Goal: Transaction & Acquisition: Purchase product/service

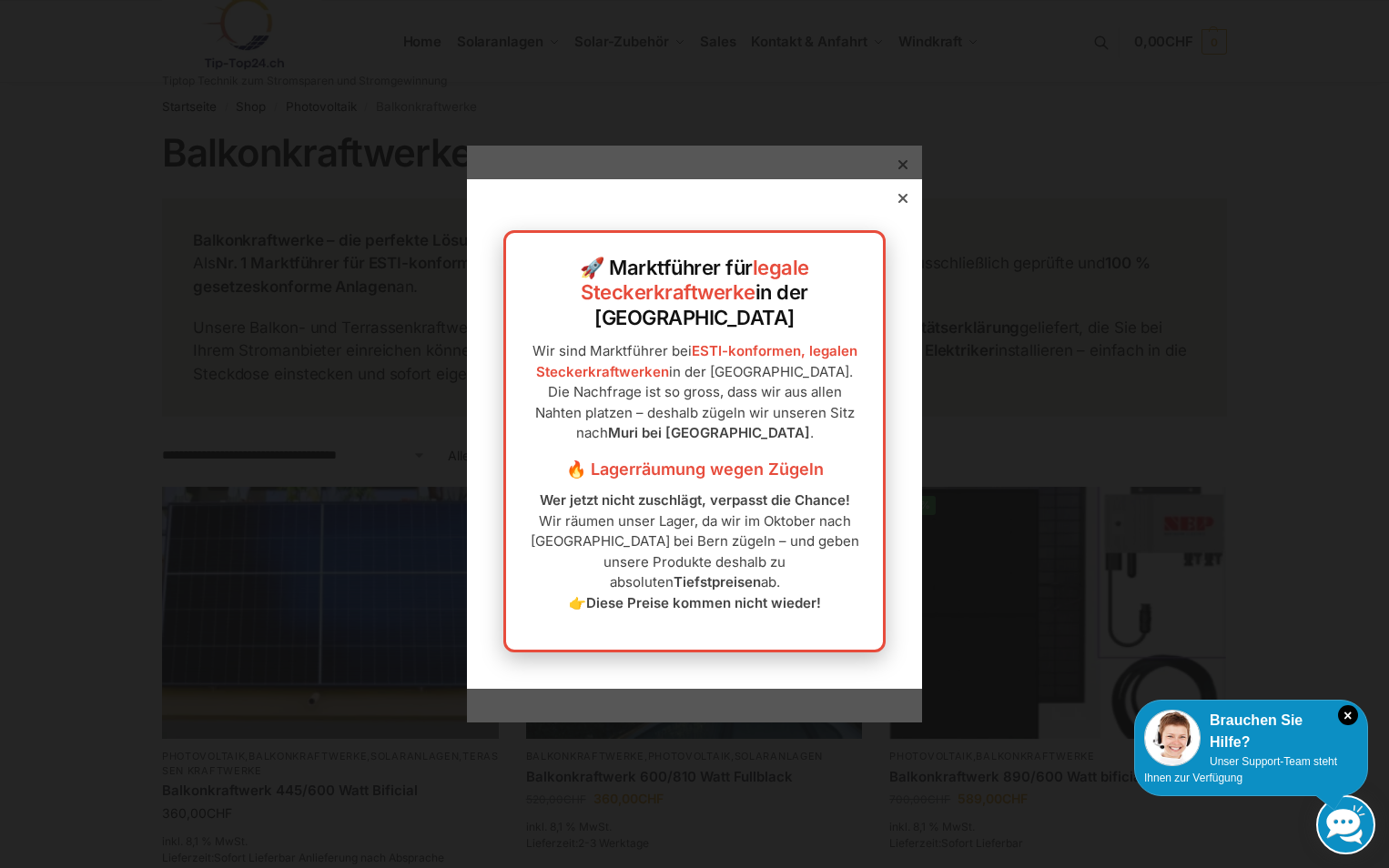
click at [895, 207] on div at bounding box center [903, 199] width 17 height 17
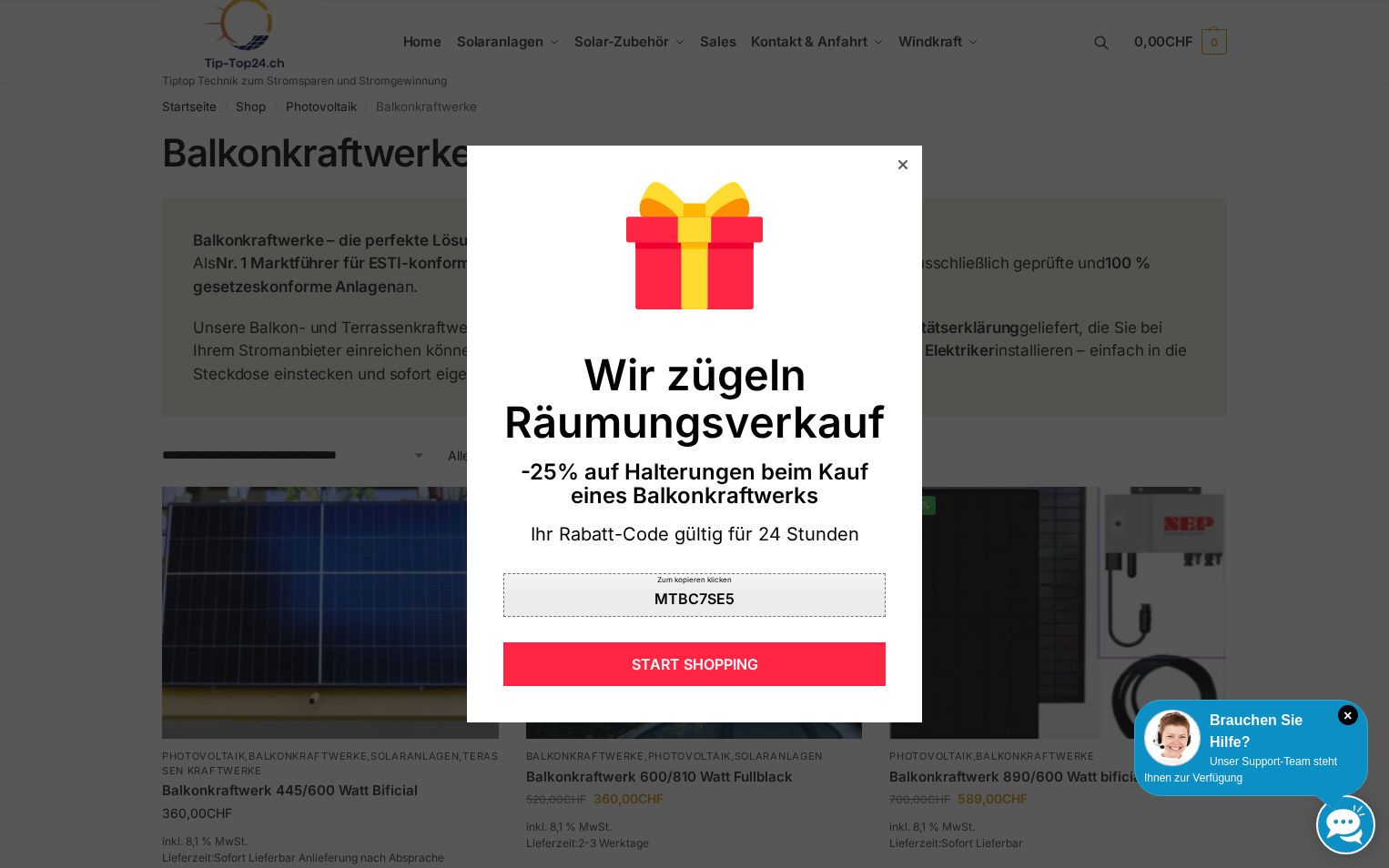
click at [672, 594] on div "MTBC7SE5" at bounding box center [694, 599] width 80 height 15
click at [655, 601] on div "MTBC7SE5" at bounding box center [694, 599] width 80 height 15
drag, startPoint x: 739, startPoint y: 605, endPoint x: 566, endPoint y: 608, distance: 173.0
click at [566, 608] on div "Zum kopieren klicken MTBC7SE5" at bounding box center [694, 595] width 383 height 44
copy div "MTBC7SE5"
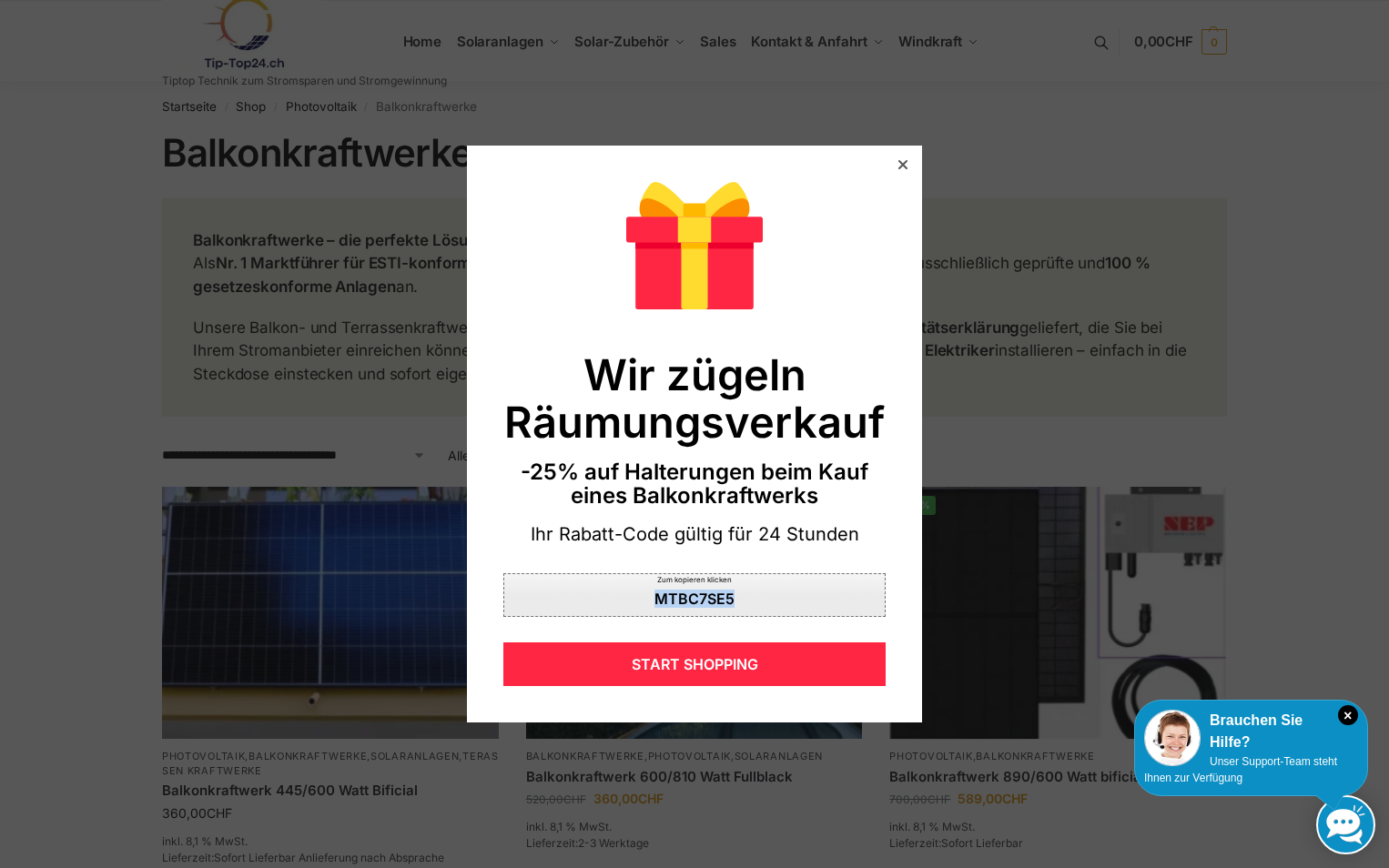
drag, startPoint x: 780, startPoint y: 602, endPoint x: 612, endPoint y: 607, distance: 168.1
click at [612, 607] on div "Zum kopieren klicken MTBC7SE5" at bounding box center [694, 595] width 383 height 44
copy div "MTBC7SE5"
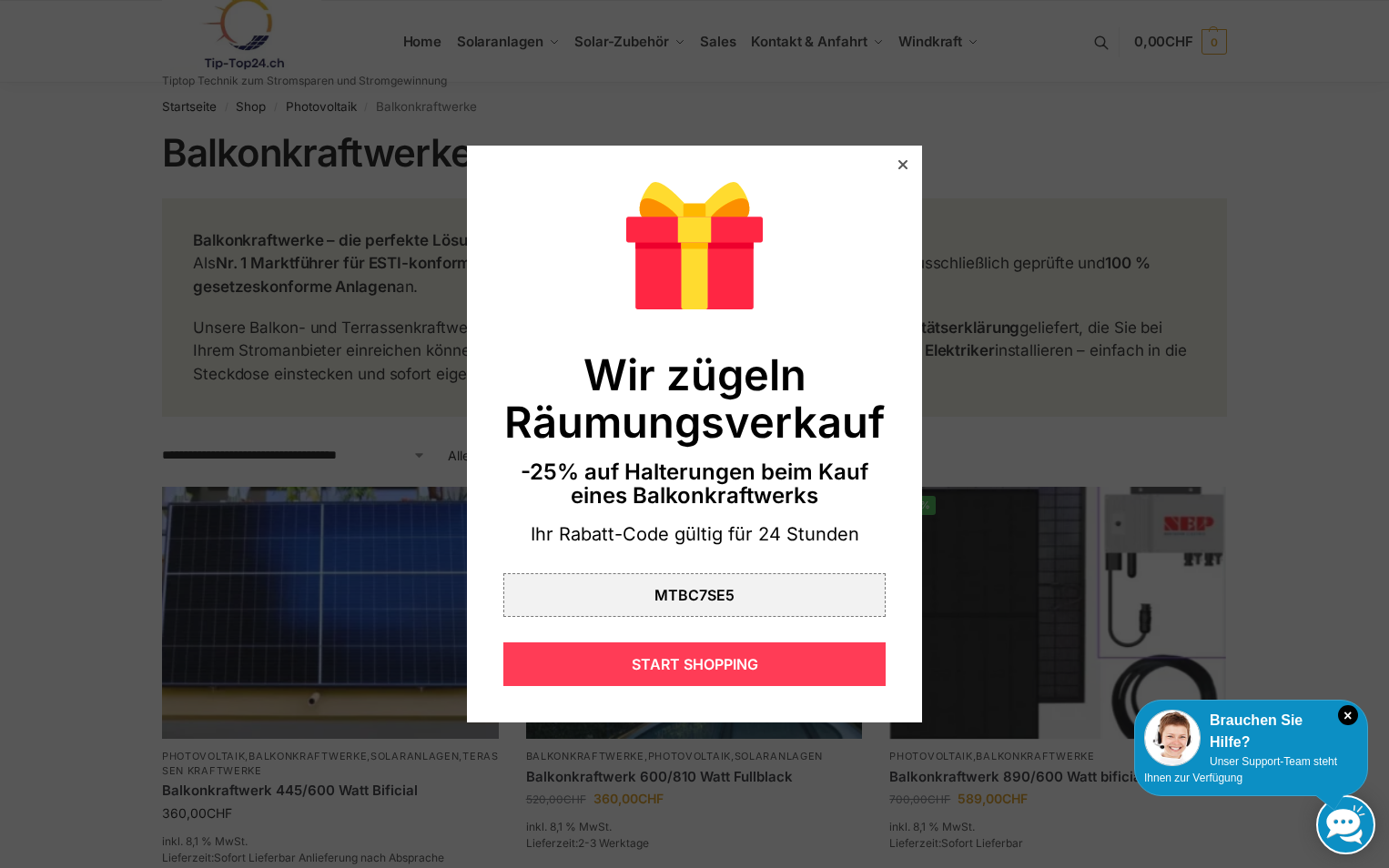
click at [723, 668] on div "START SHOPPING" at bounding box center [694, 665] width 383 height 44
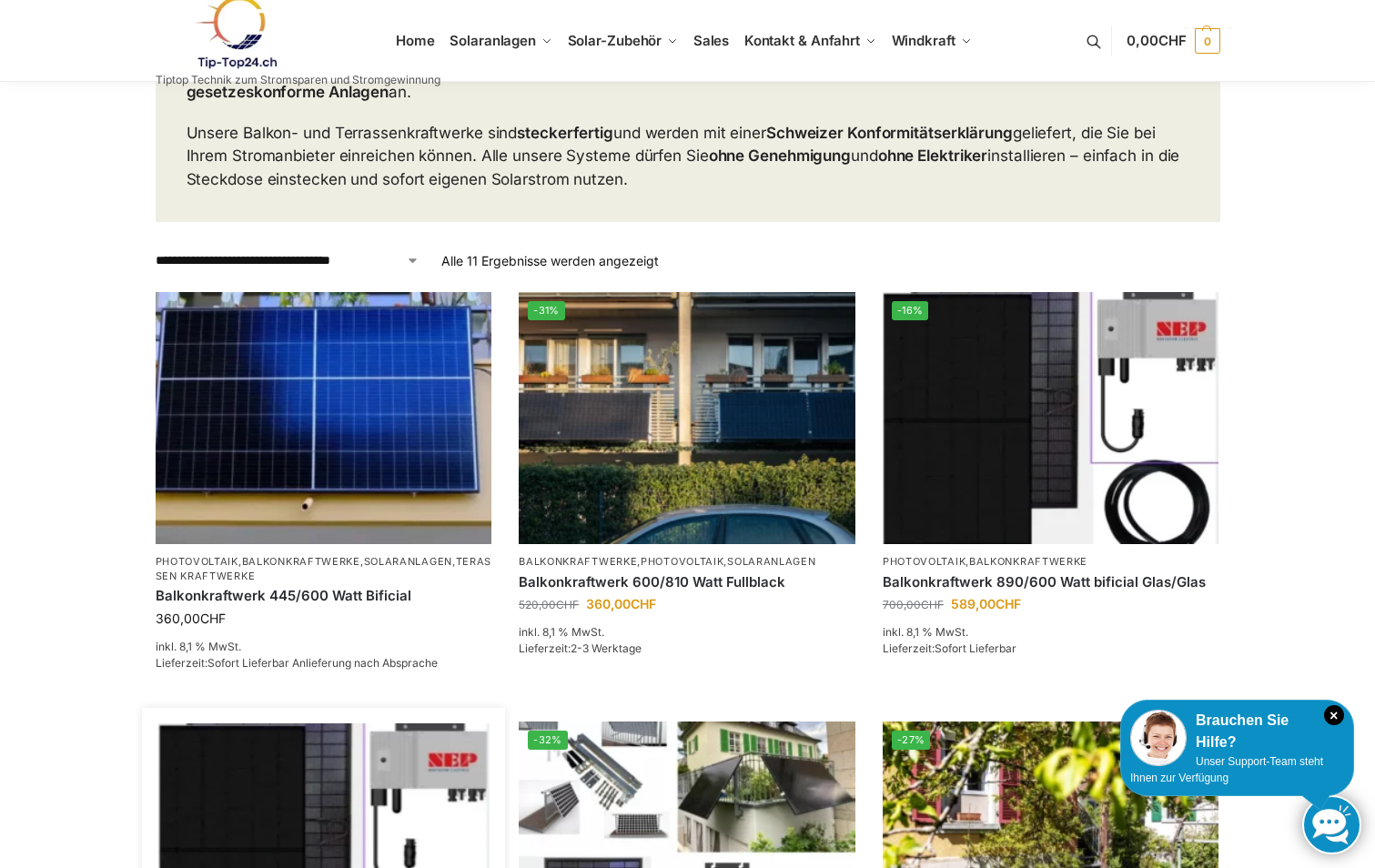
scroll to position [364, 0]
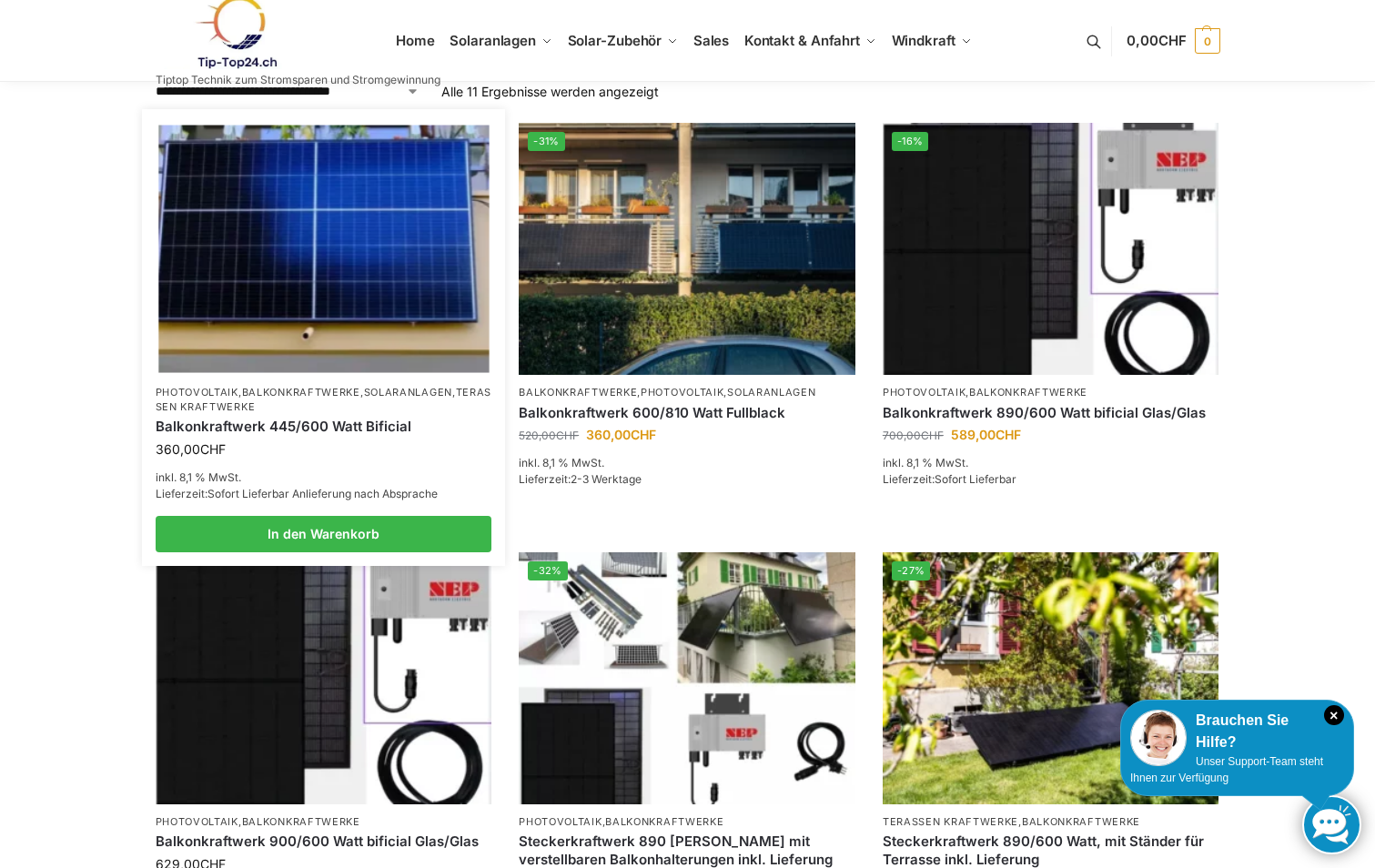
click at [314, 279] on img at bounding box center [323, 249] width 330 height 247
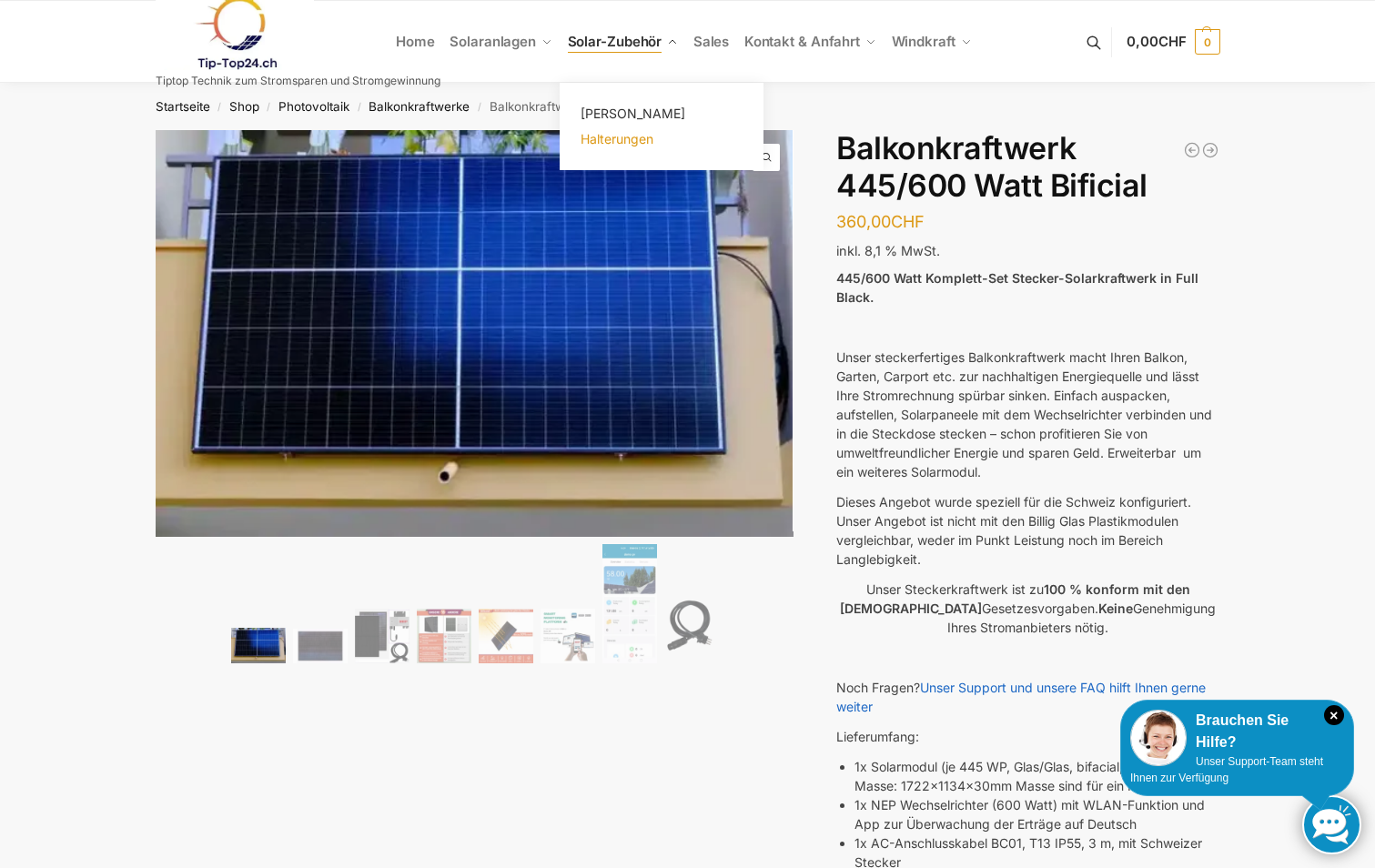
click at [641, 143] on span "Halterungen" at bounding box center [616, 139] width 73 height 16
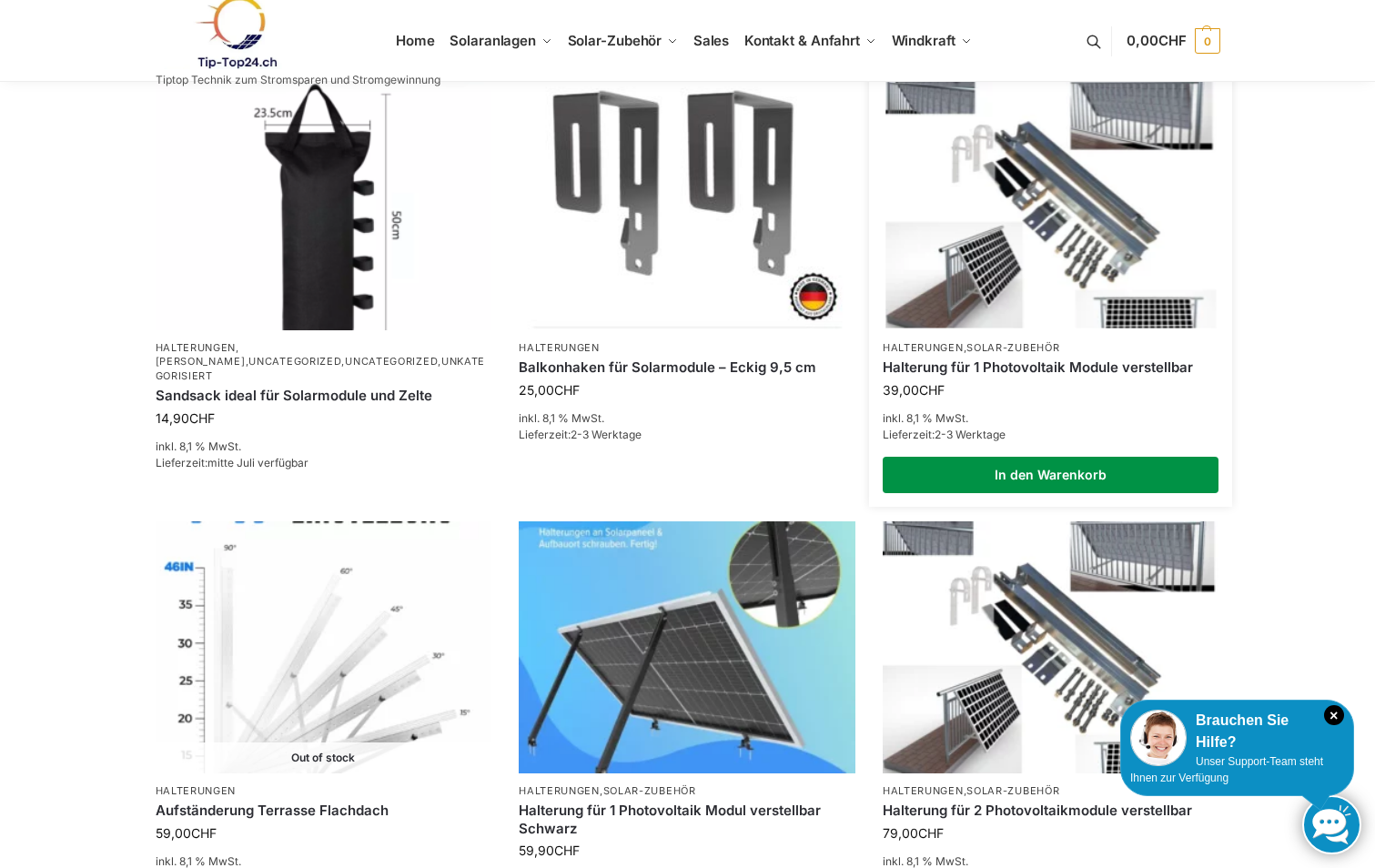
scroll to position [819, 0]
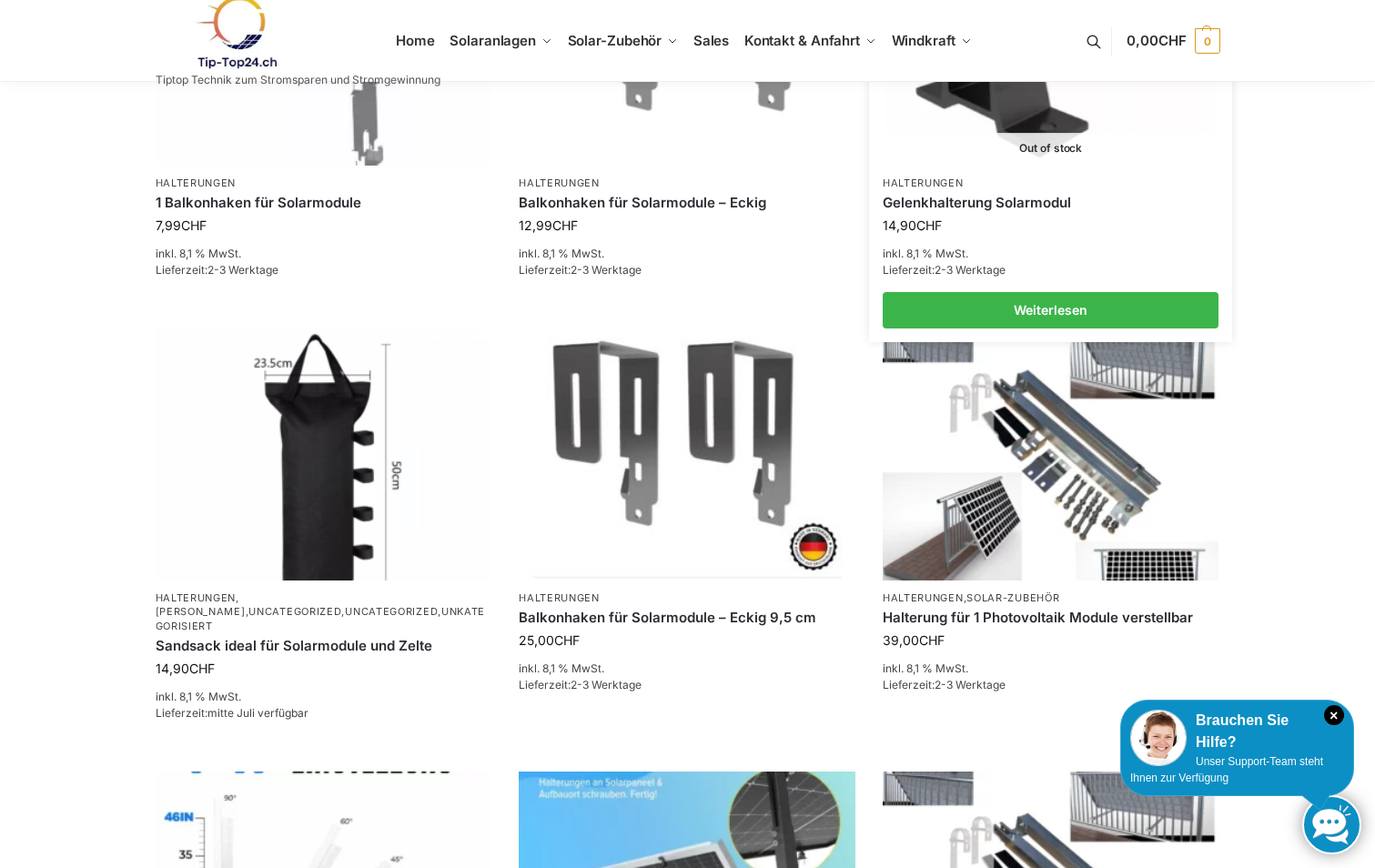
click at [1005, 133] on img at bounding box center [1050, 39] width 330 height 247
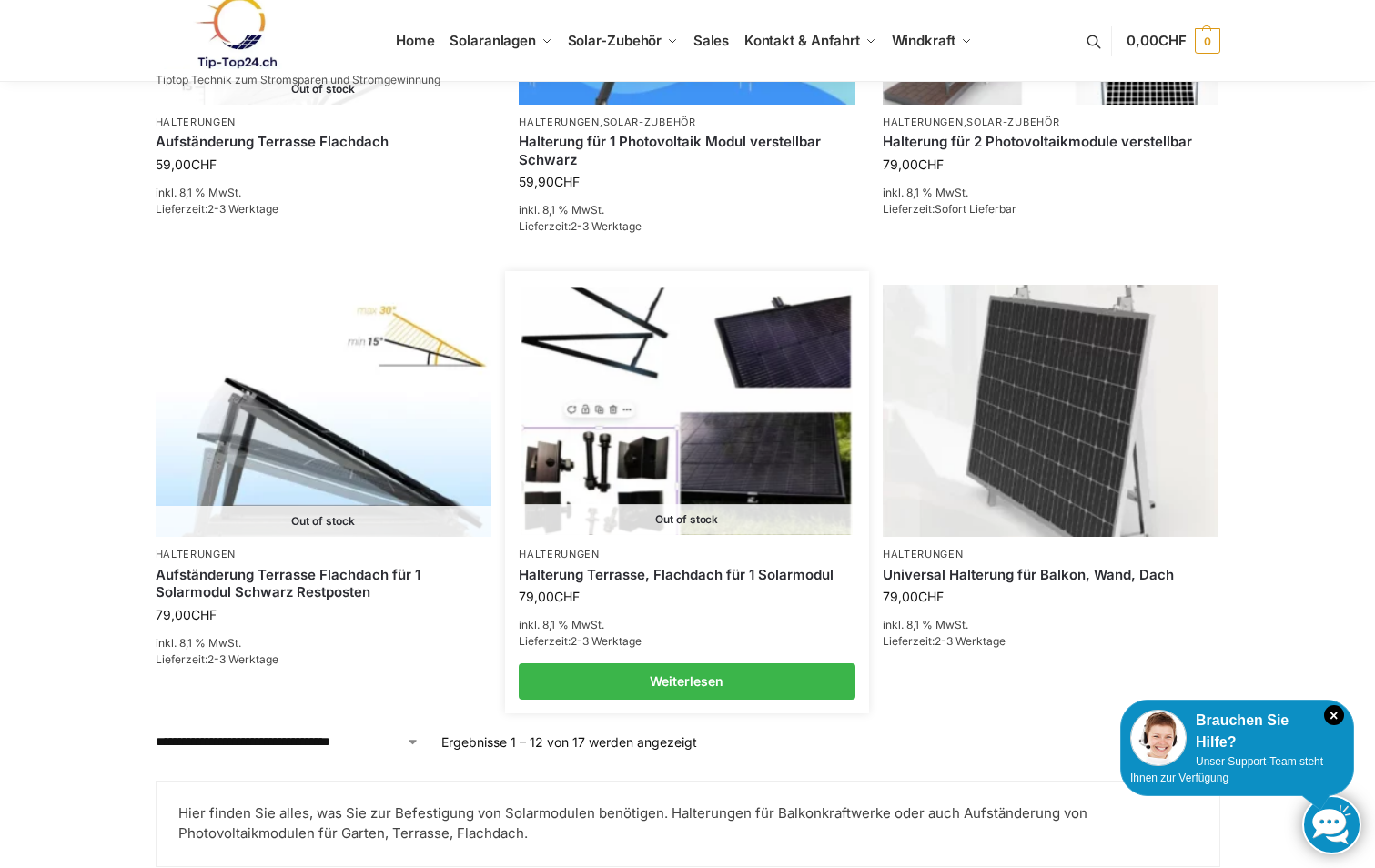
scroll to position [1729, 0]
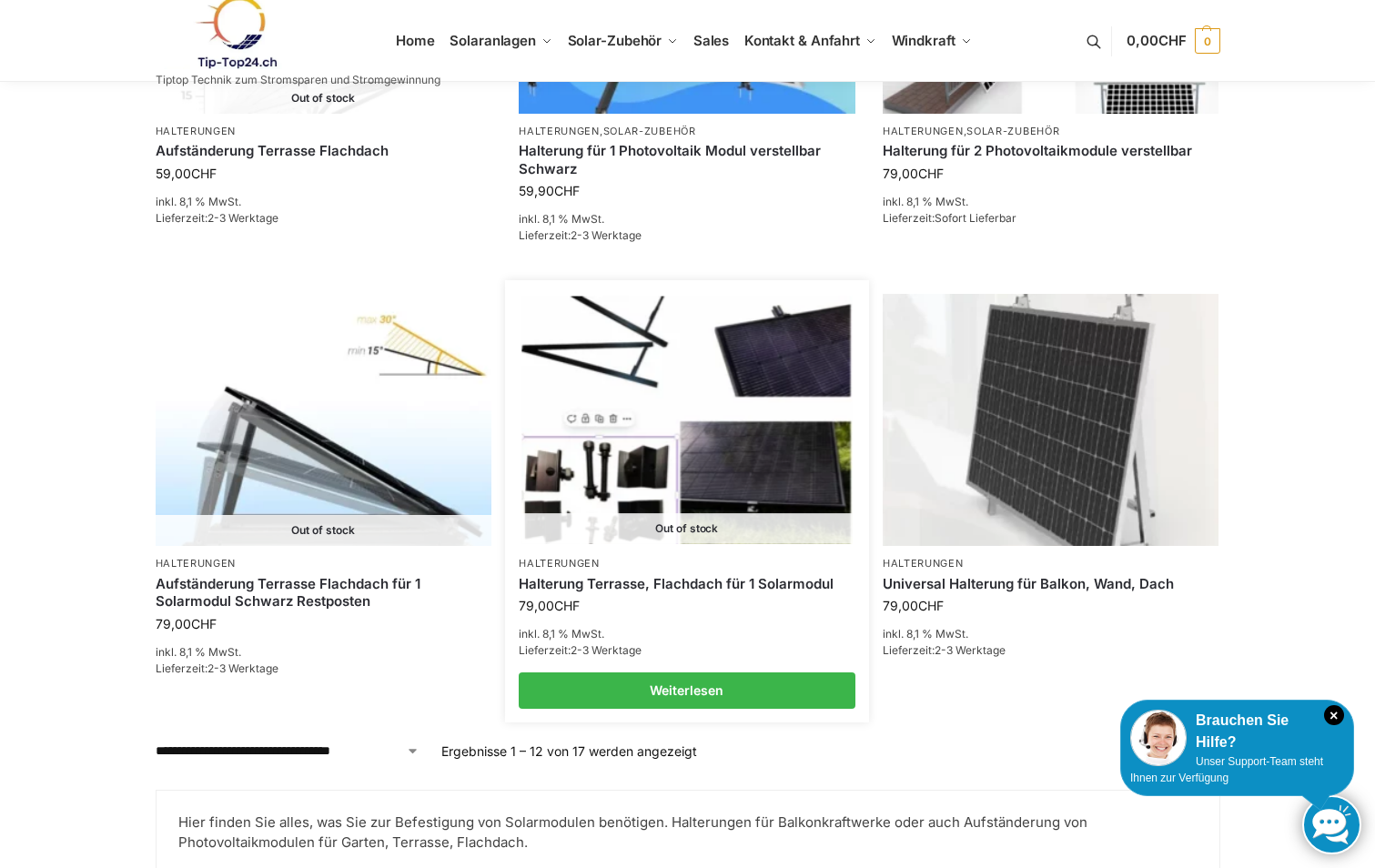
click at [647, 467] on img at bounding box center [686, 420] width 330 height 247
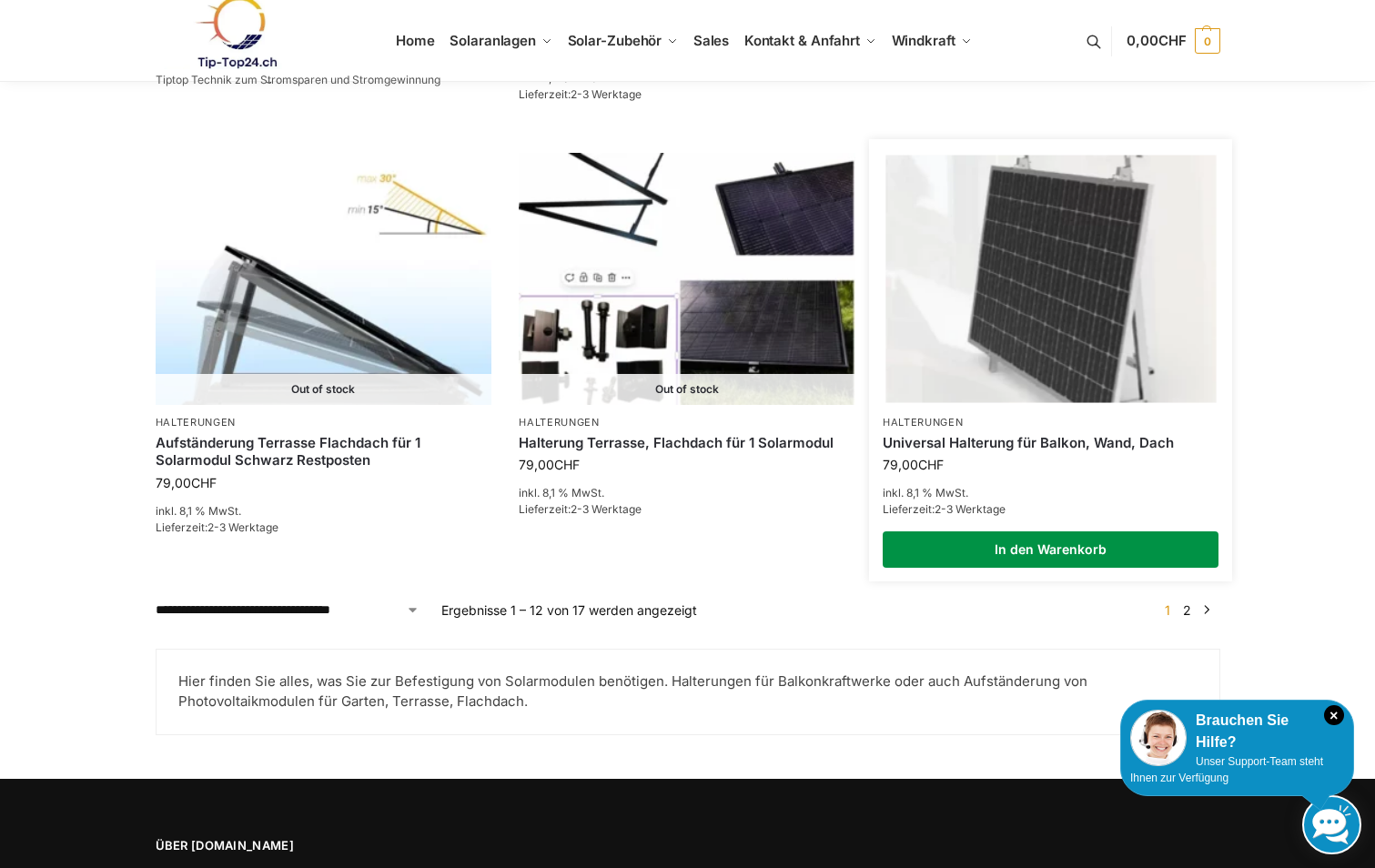
scroll to position [2047, 0]
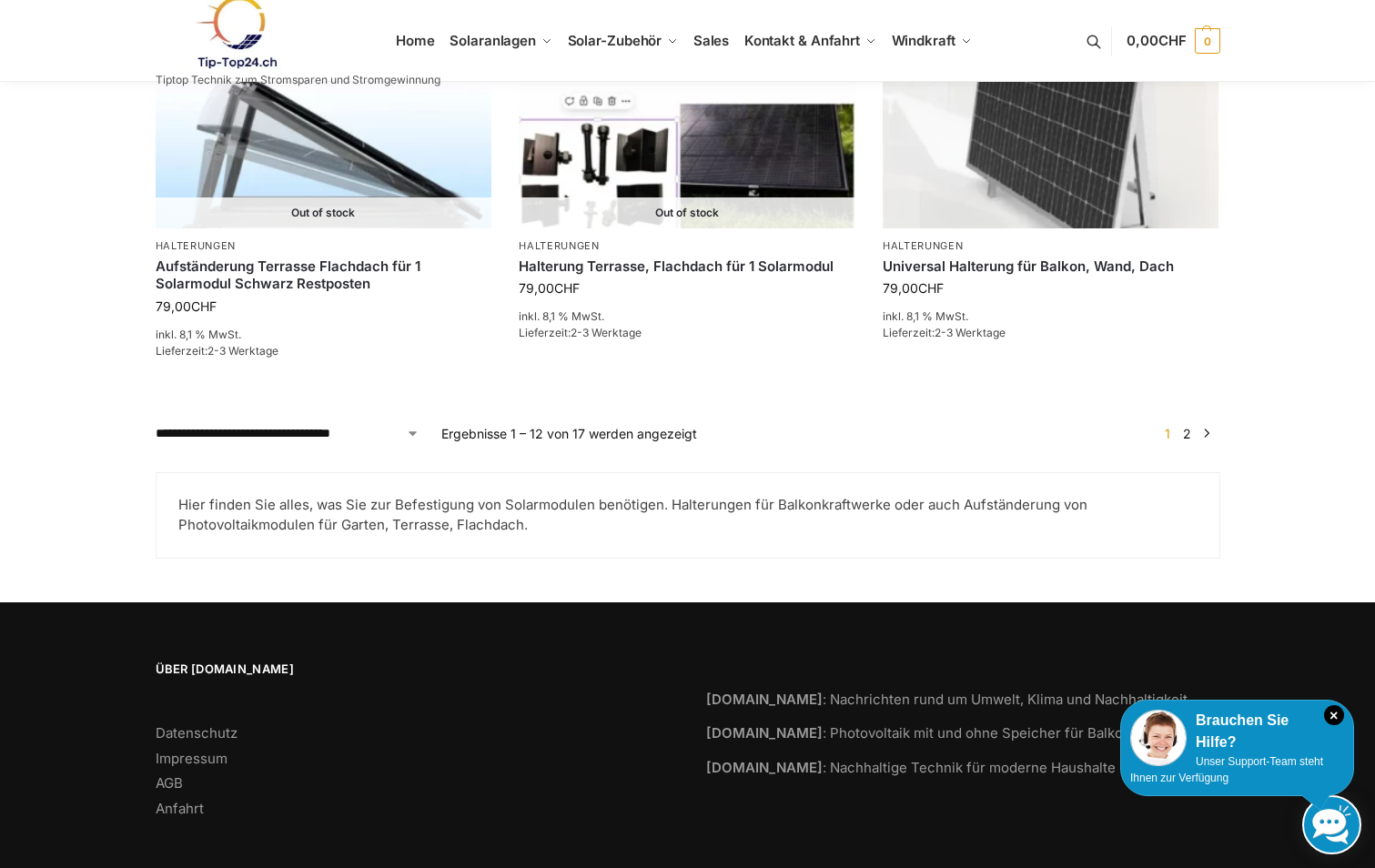
click at [1186, 426] on link "2" at bounding box center [1187, 433] width 17 height 16
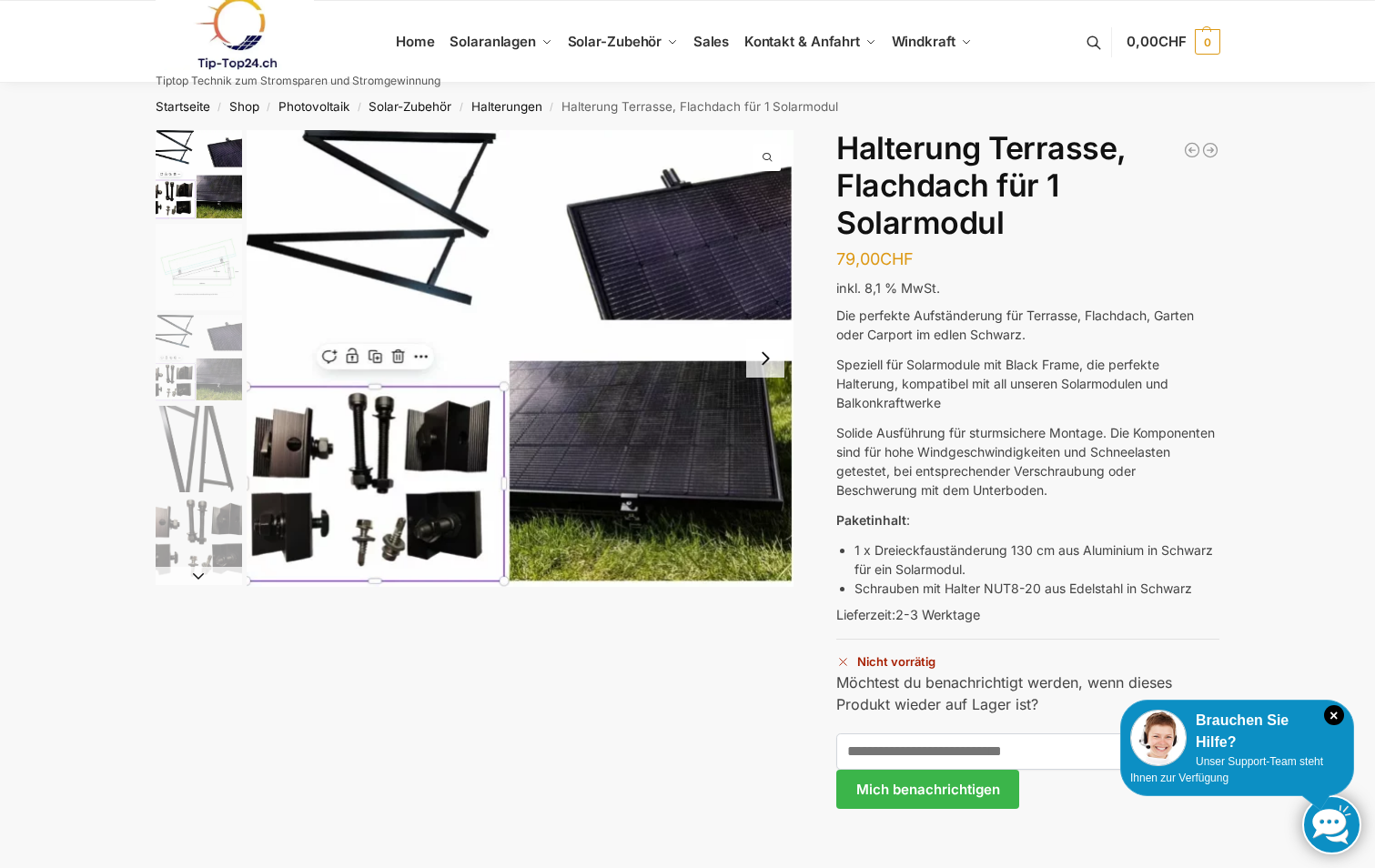
click at [371, 464] on img "1 / 5" at bounding box center [521, 359] width 548 height 457
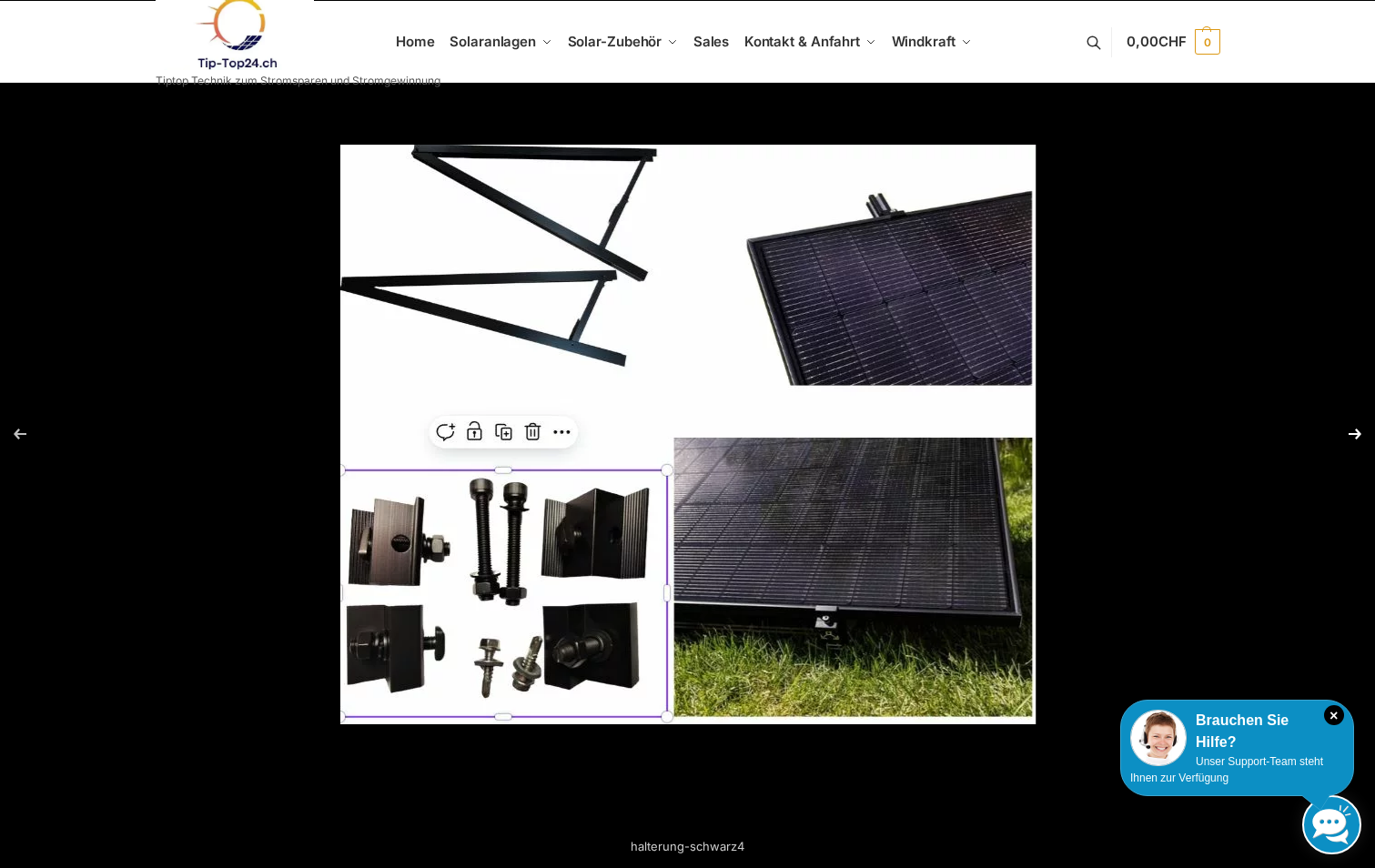
click at [1352, 429] on button "Next (arrow right)" at bounding box center [1343, 434] width 63 height 91
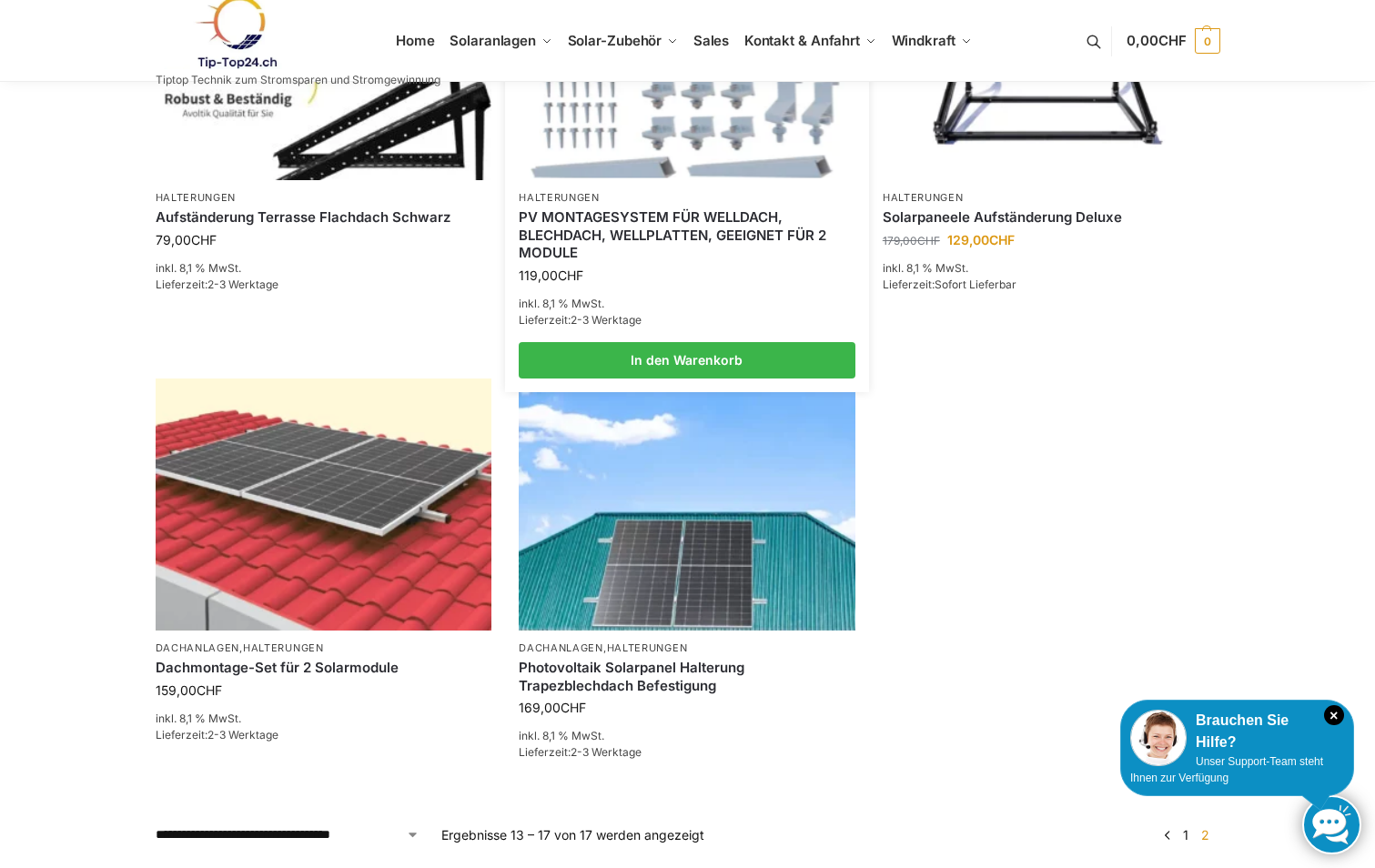
scroll to position [819, 0]
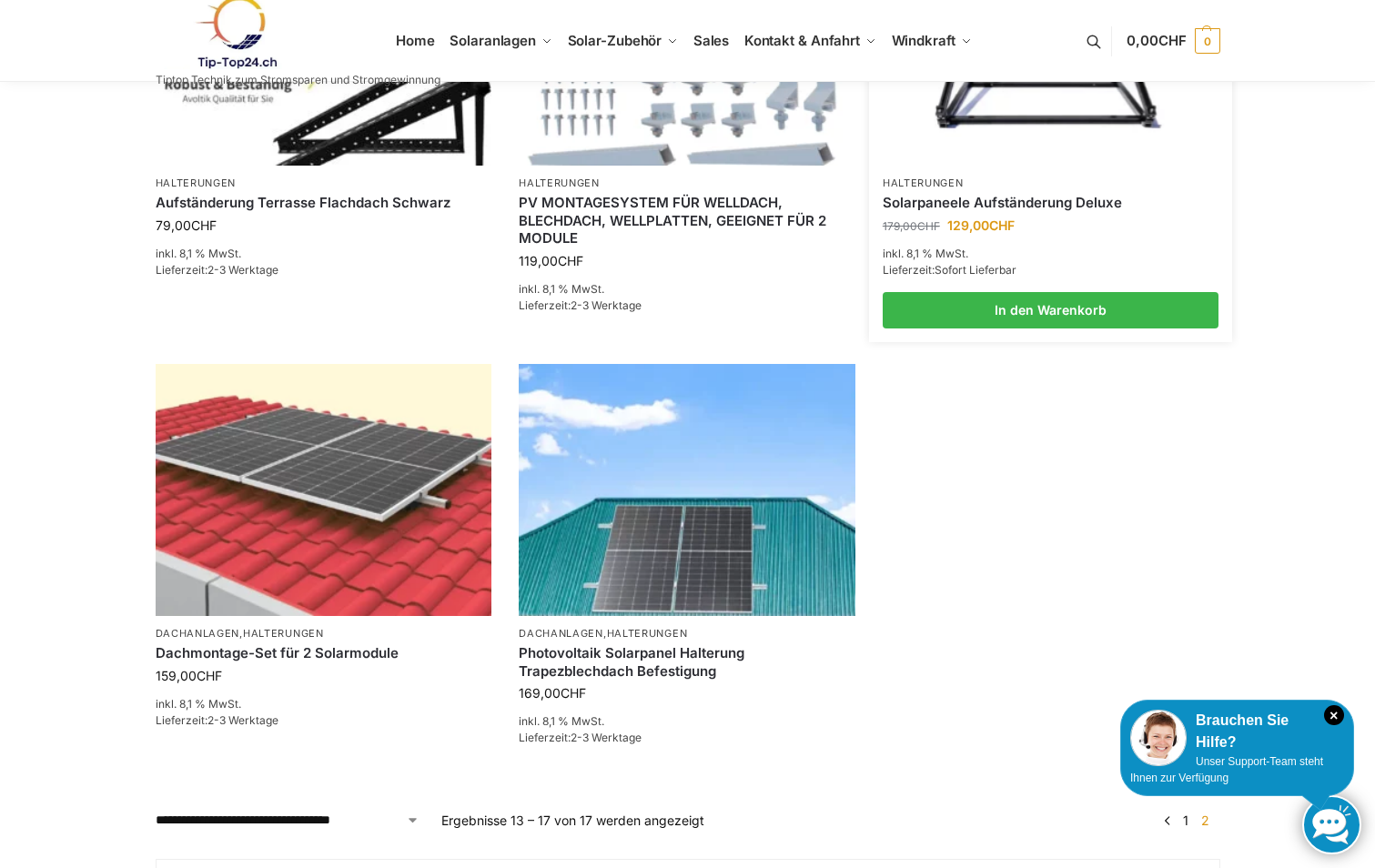
click at [990, 189] on p "Halterungen" at bounding box center [1051, 183] width 337 height 14
click at [1014, 122] on img at bounding box center [1050, 39] width 330 height 247
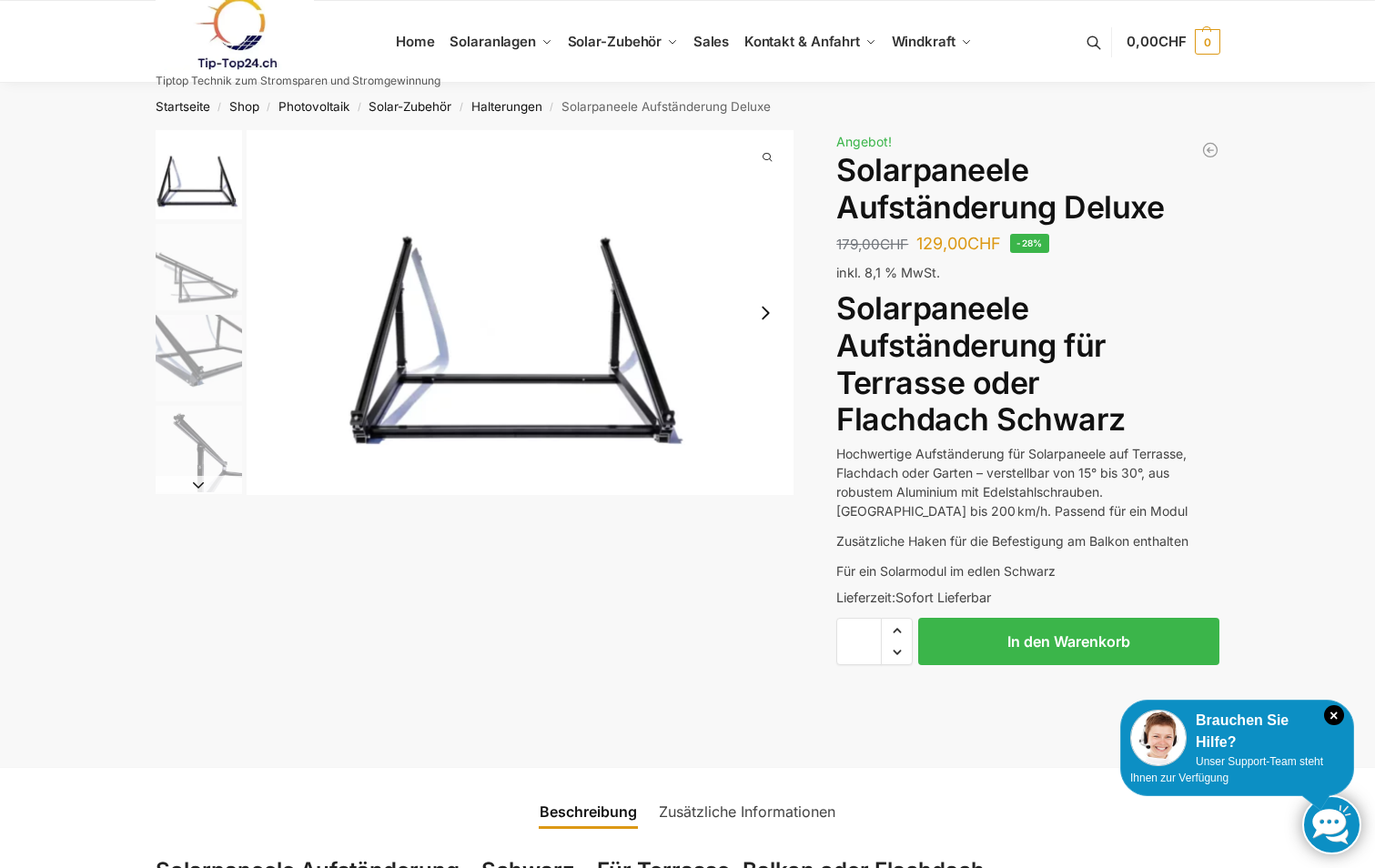
click at [186, 267] on img "2 / 4" at bounding box center [199, 267] width 86 height 86
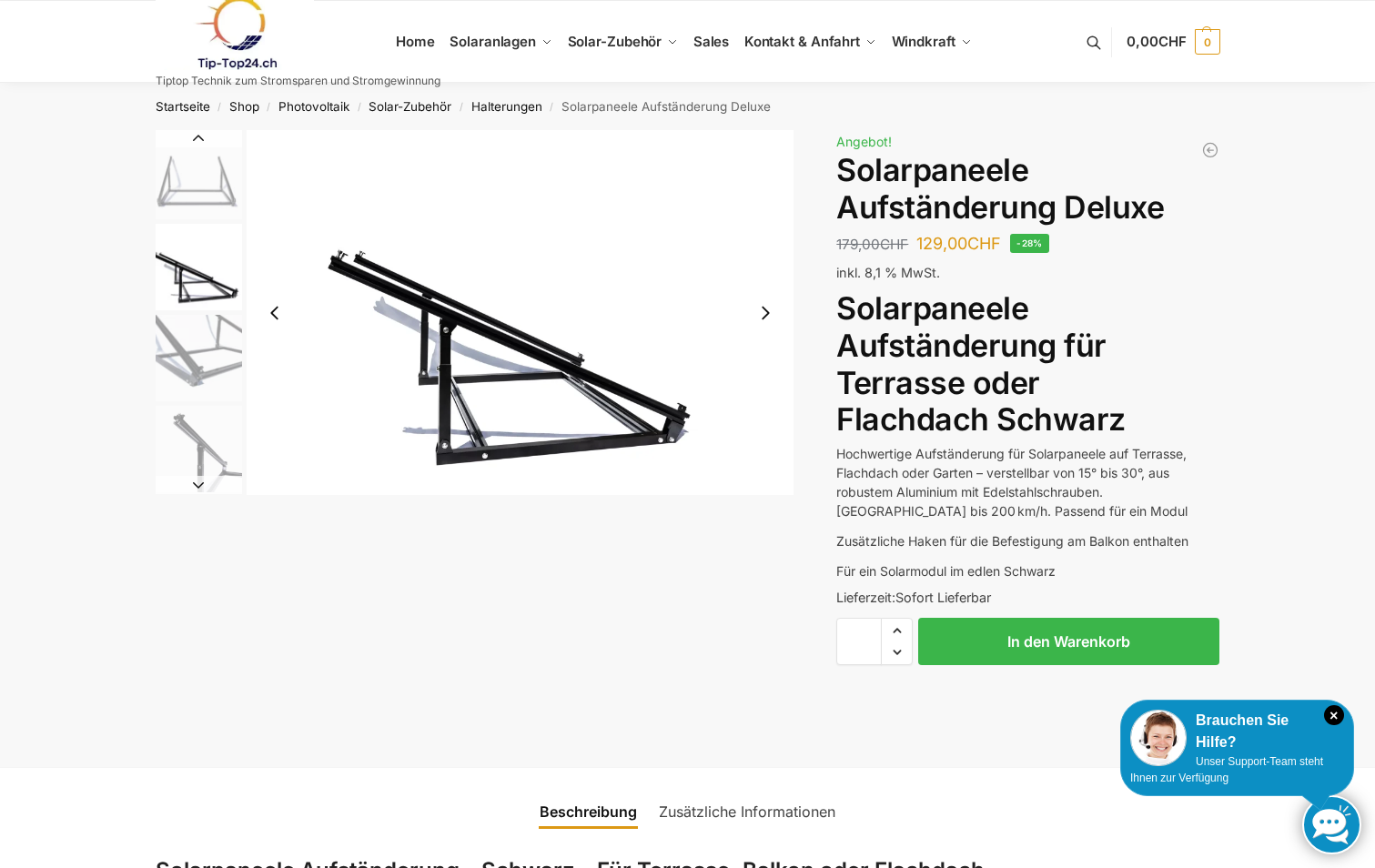
click at [229, 346] on img "3 / 4" at bounding box center [199, 358] width 86 height 86
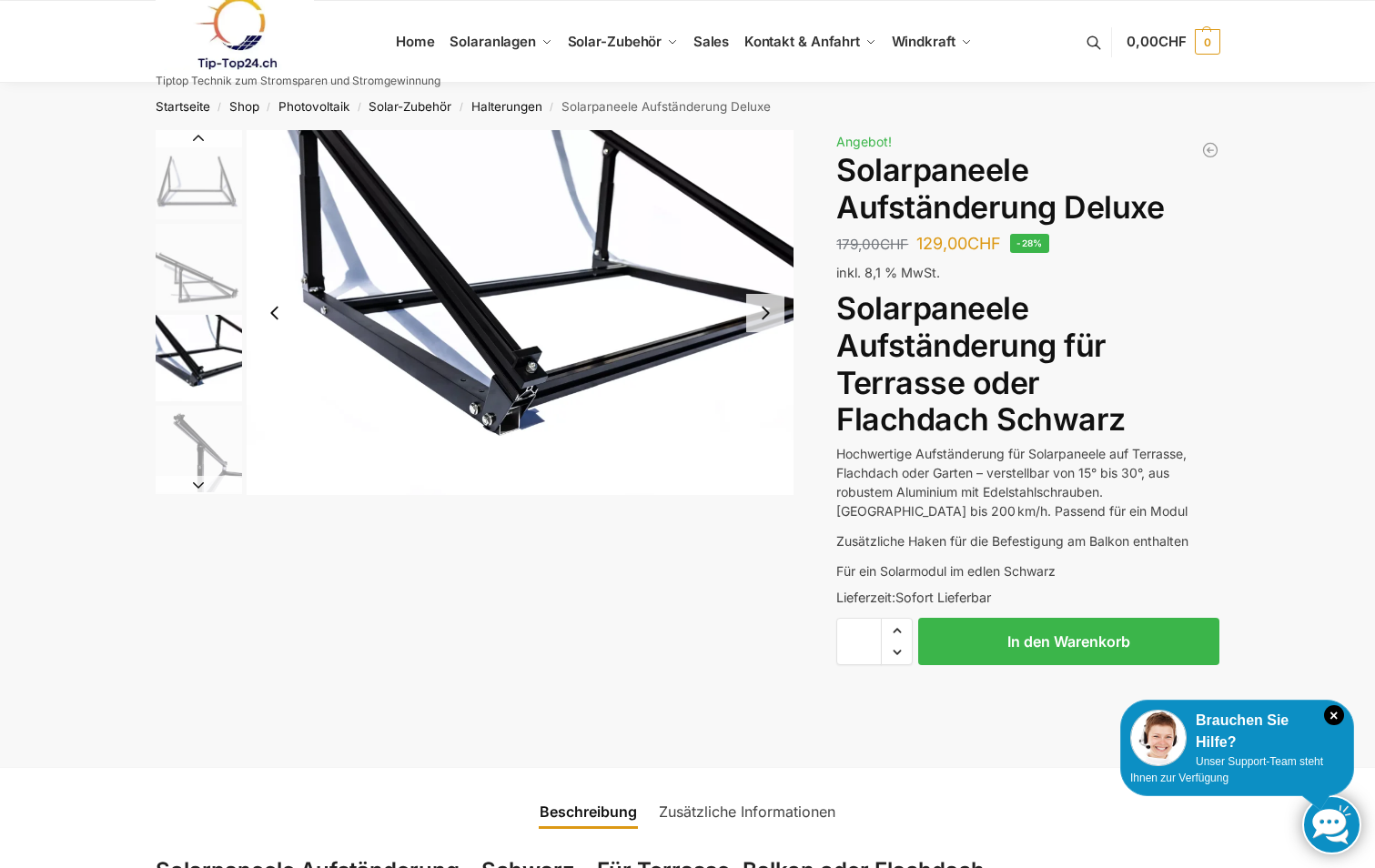
click at [206, 469] on img "4 / 4" at bounding box center [199, 449] width 86 height 86
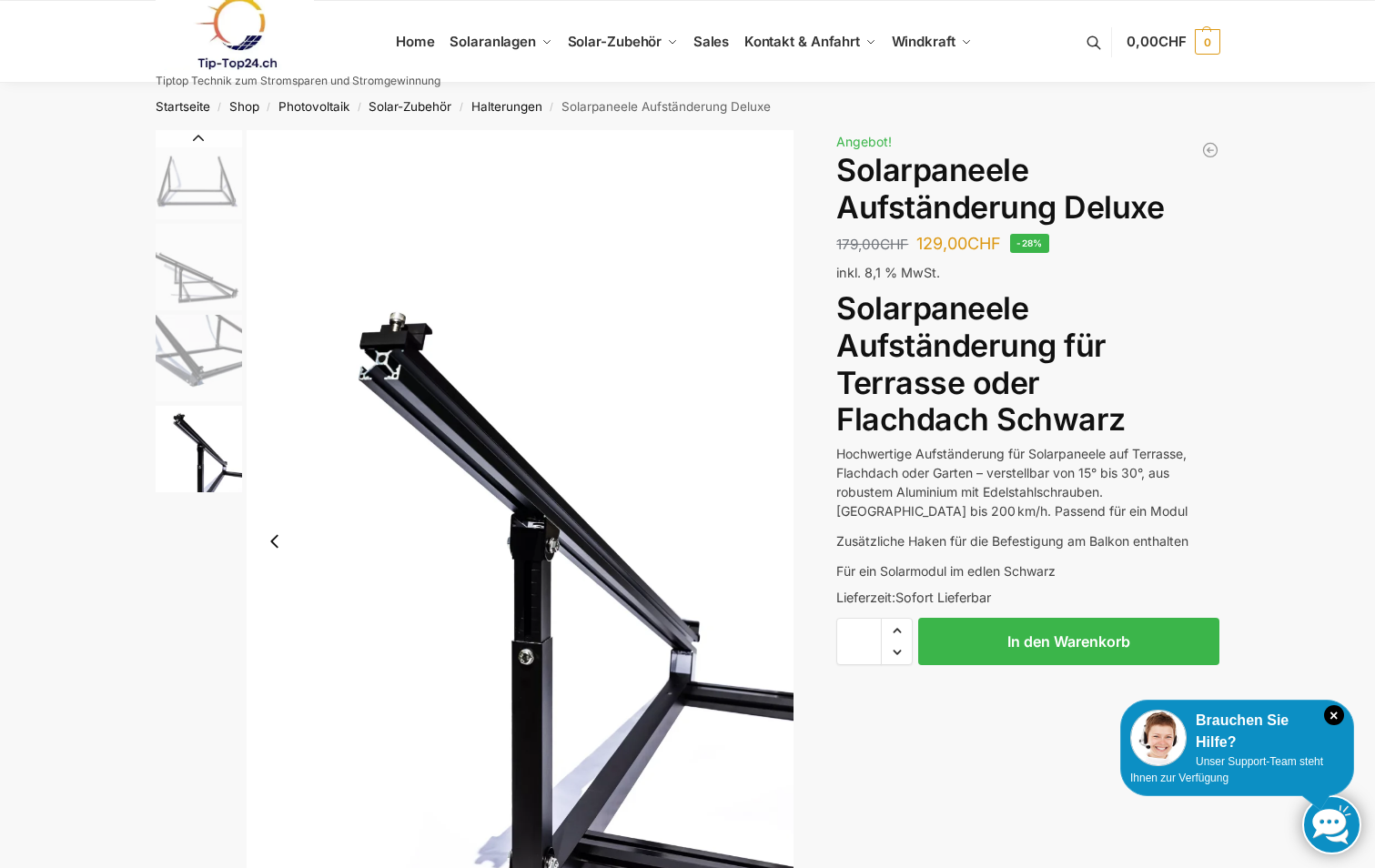
click at [223, 192] on img "1 / 4" at bounding box center [199, 175] width 86 height 89
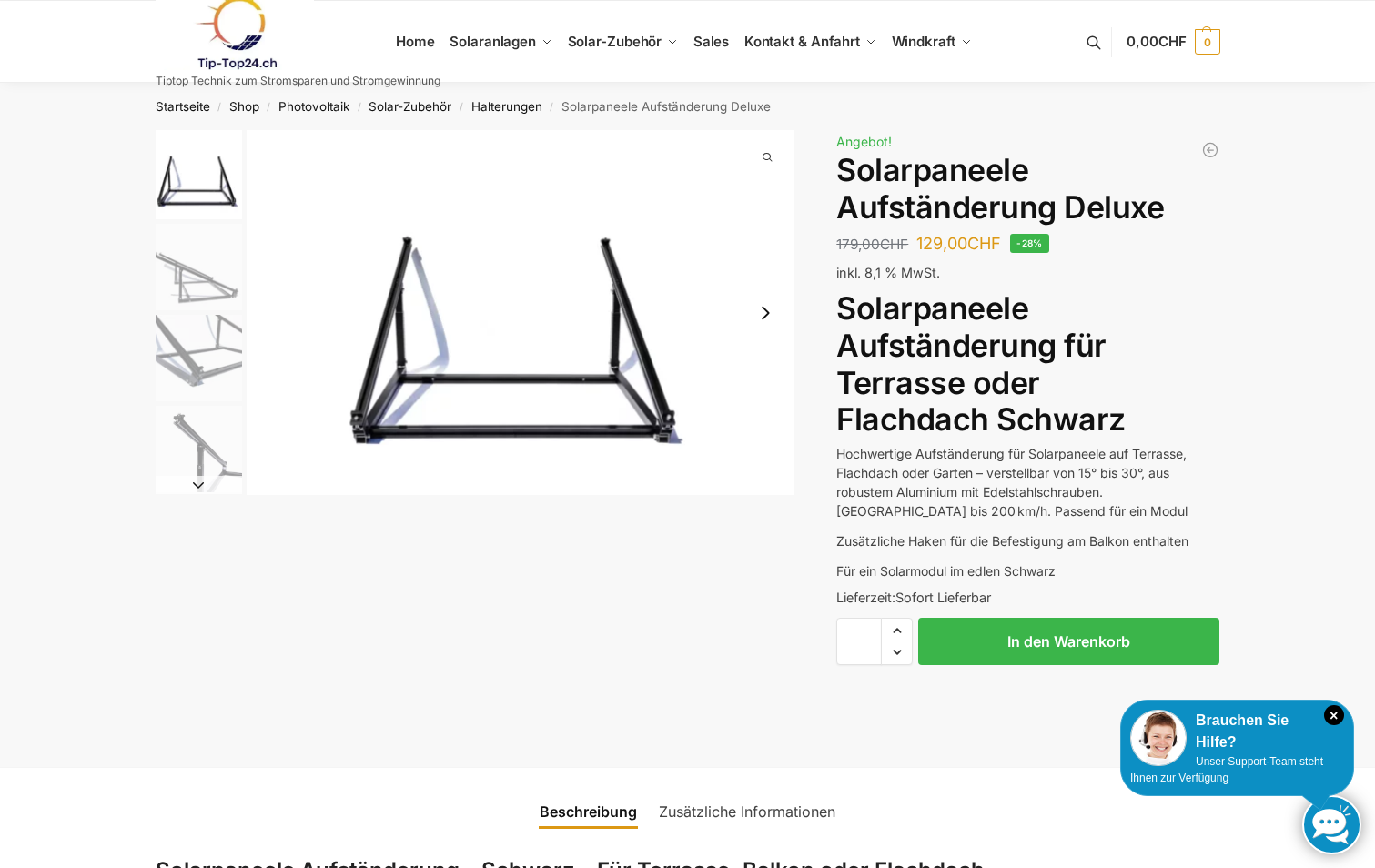
click at [195, 283] on img "2 / 4" at bounding box center [199, 267] width 86 height 86
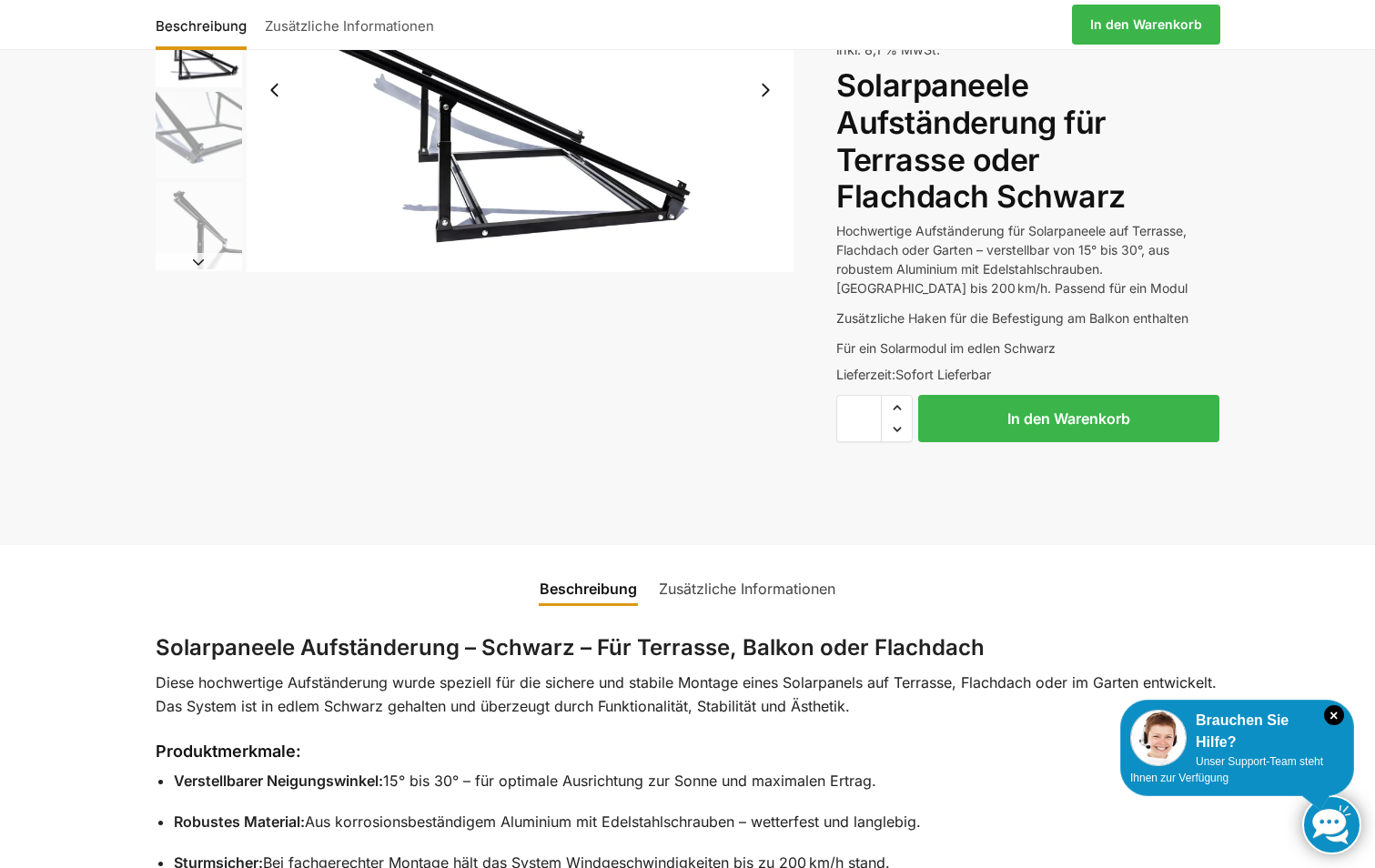
scroll to position [546, 0]
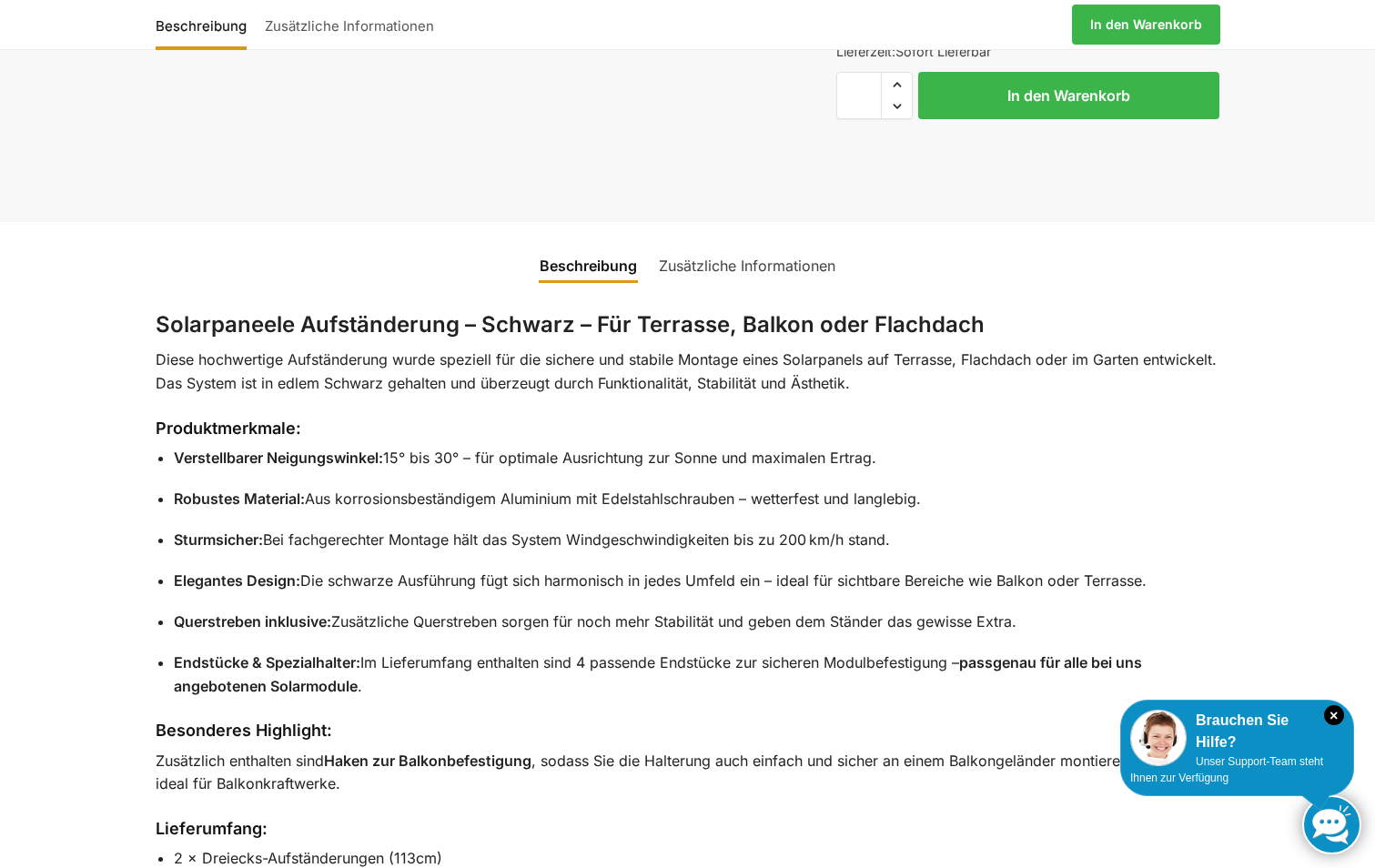
click at [747, 263] on link "Zusätzliche Informationen" at bounding box center [748, 266] width 199 height 44
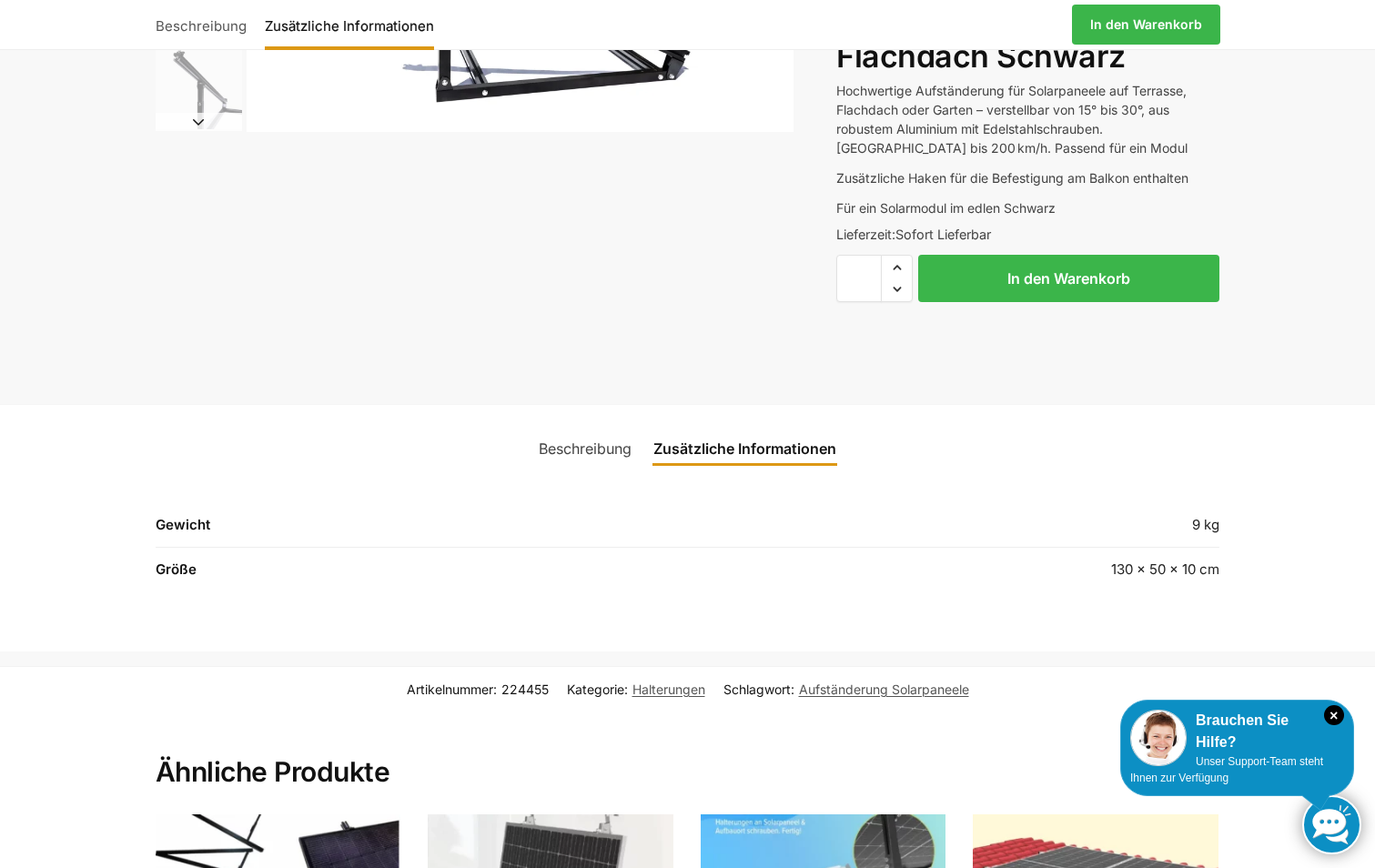
scroll to position [182, 0]
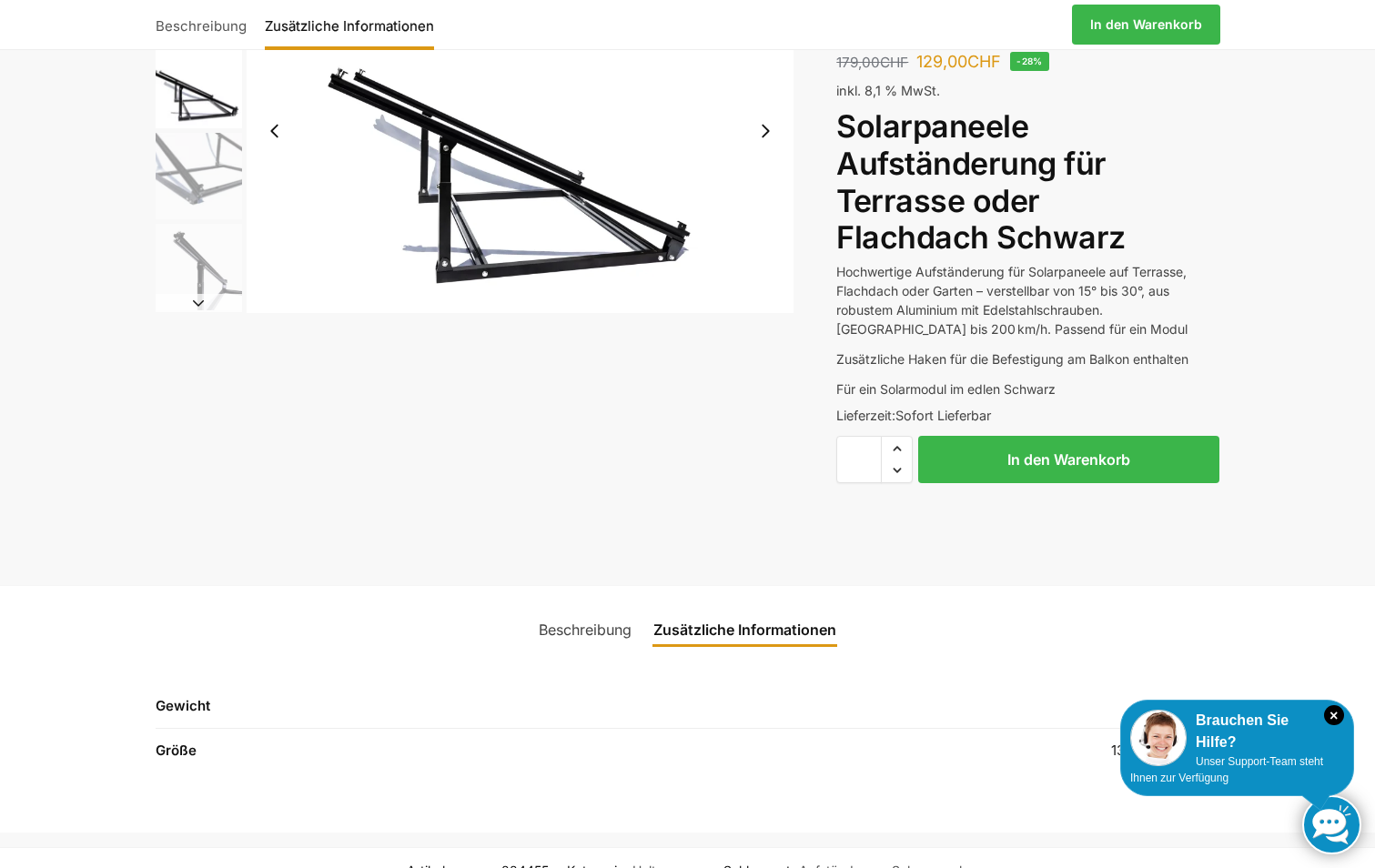
click at [445, 183] on img "2 / 4" at bounding box center [521, 131] width 548 height 365
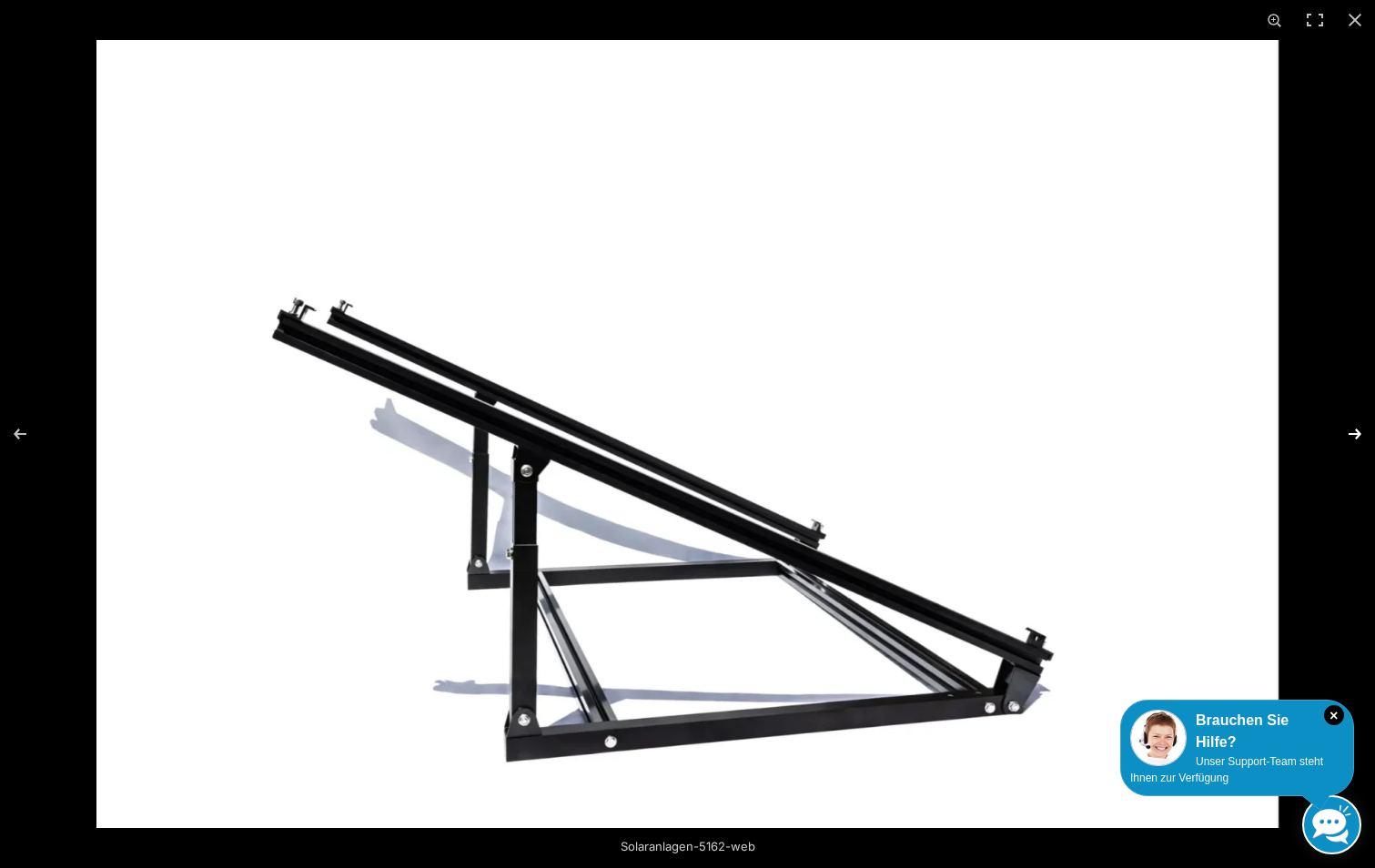
click at [1357, 433] on button "Next (arrow right)" at bounding box center [1343, 434] width 63 height 91
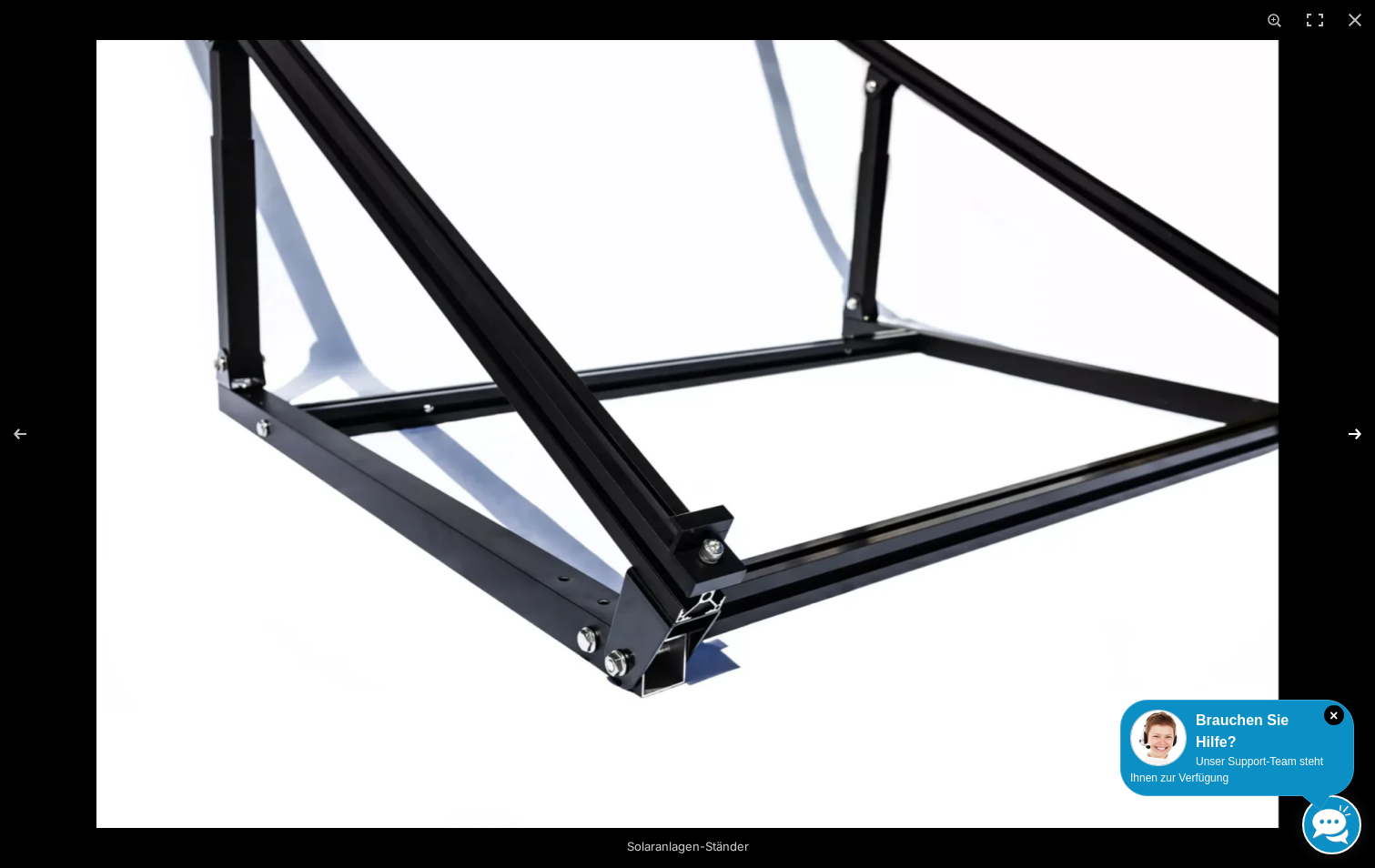
click at [1355, 429] on button "Next (arrow right)" at bounding box center [1343, 434] width 63 height 91
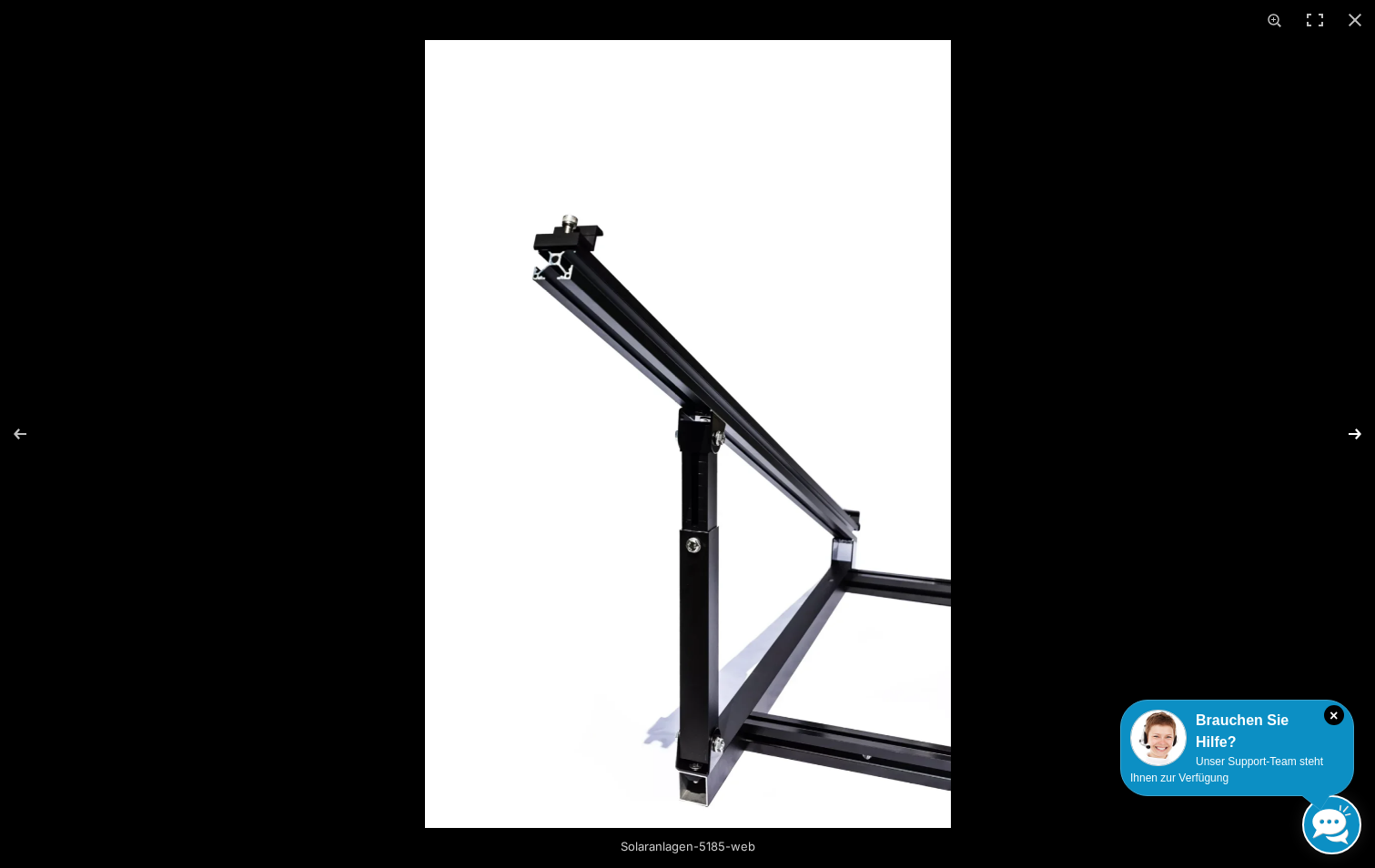
click at [1355, 429] on button "Next (arrow right)" at bounding box center [1343, 434] width 63 height 91
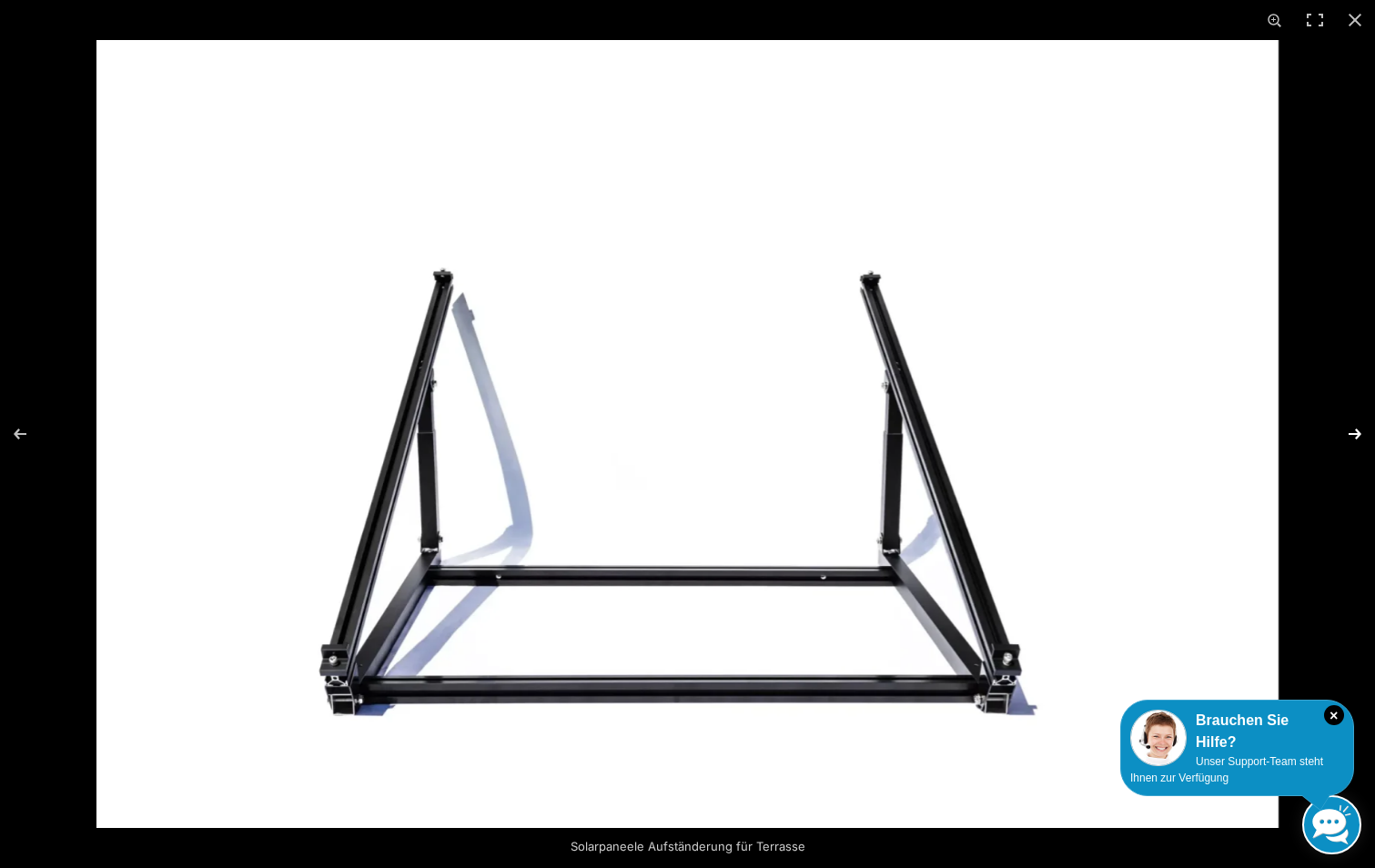
click at [1354, 435] on button "Next (arrow right)" at bounding box center [1343, 434] width 63 height 91
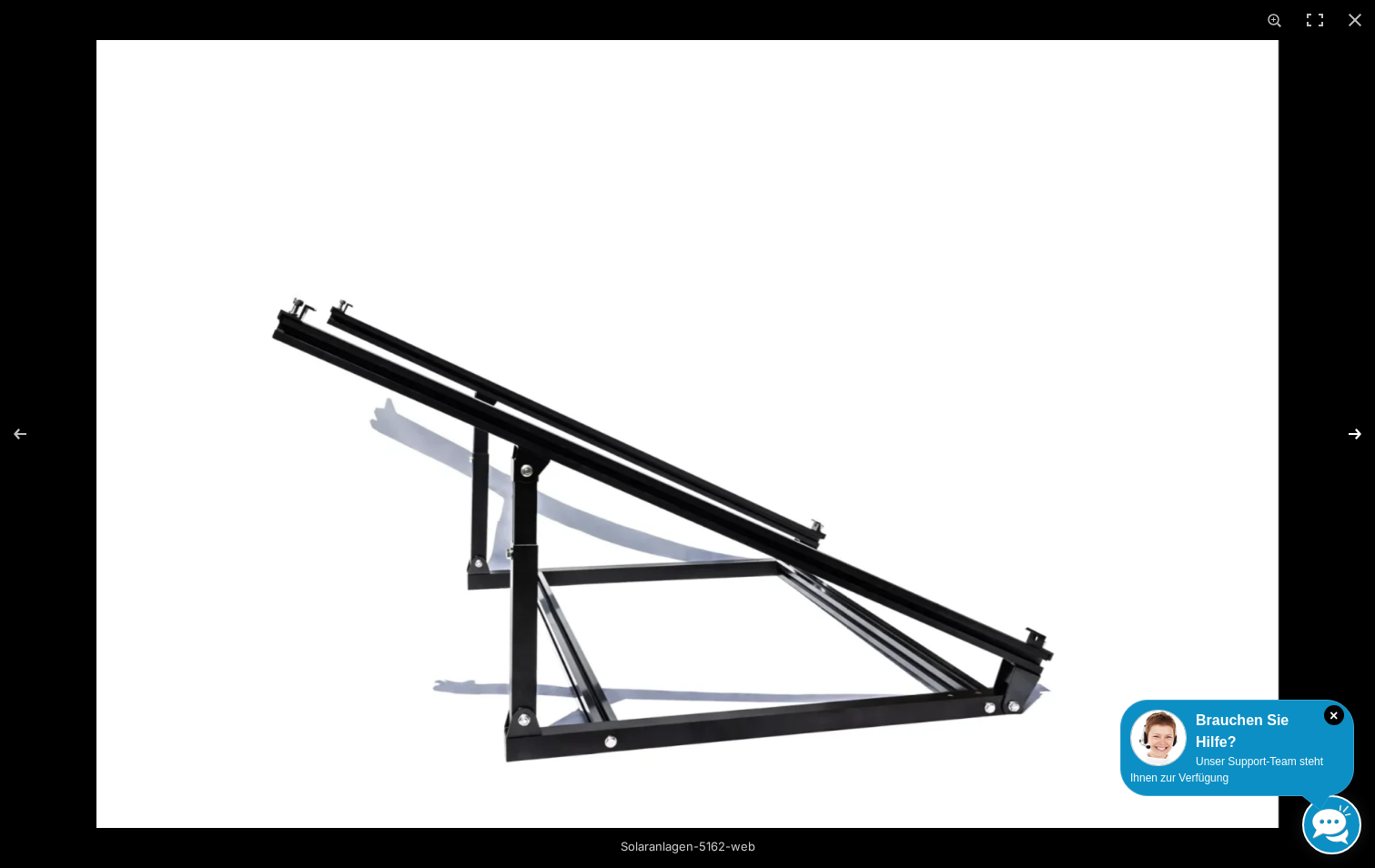
click at [1353, 434] on button "Next (arrow right)" at bounding box center [1343, 434] width 63 height 91
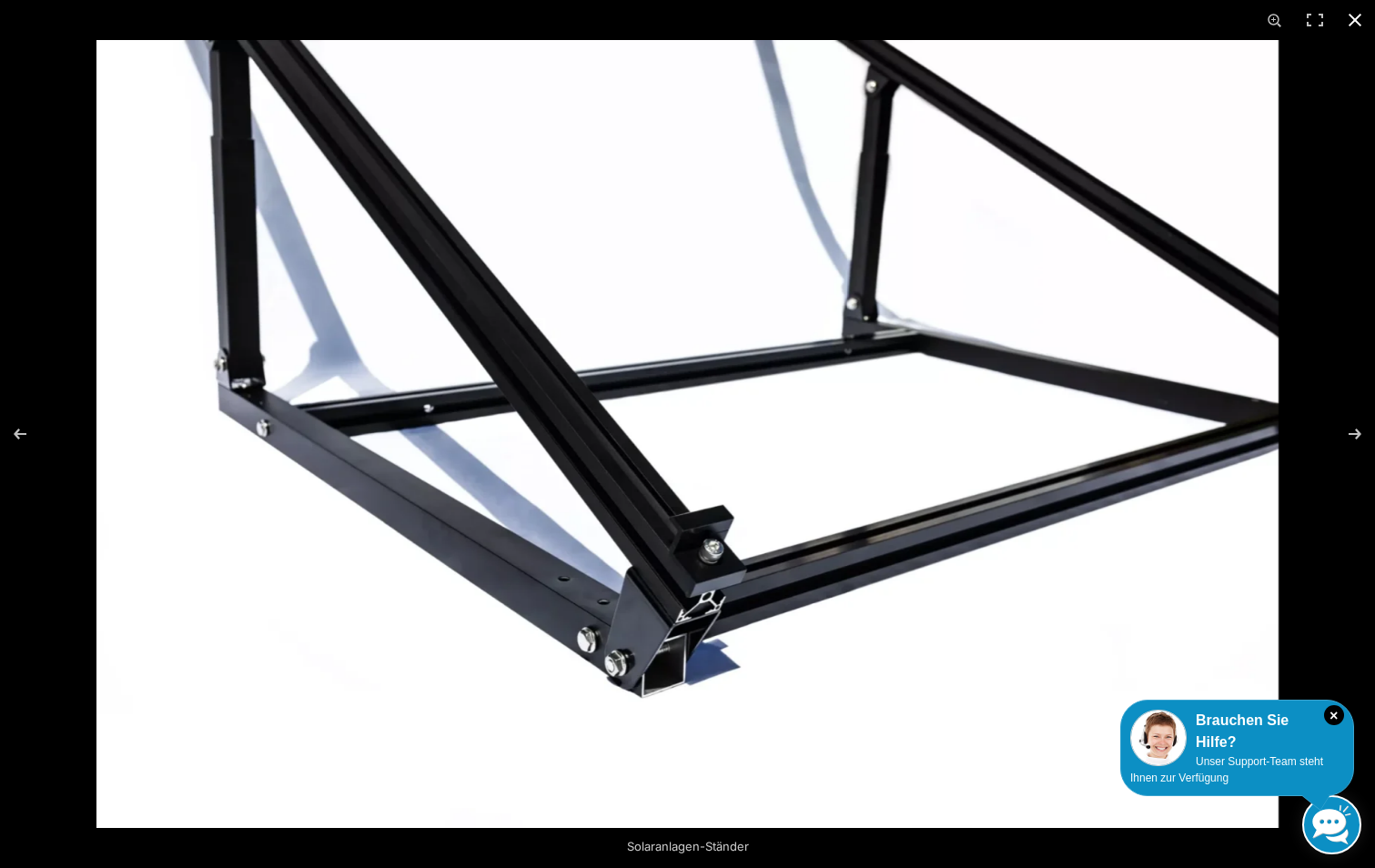
click at [1356, 17] on button "Close (Esc)" at bounding box center [1356, 20] width 40 height 40
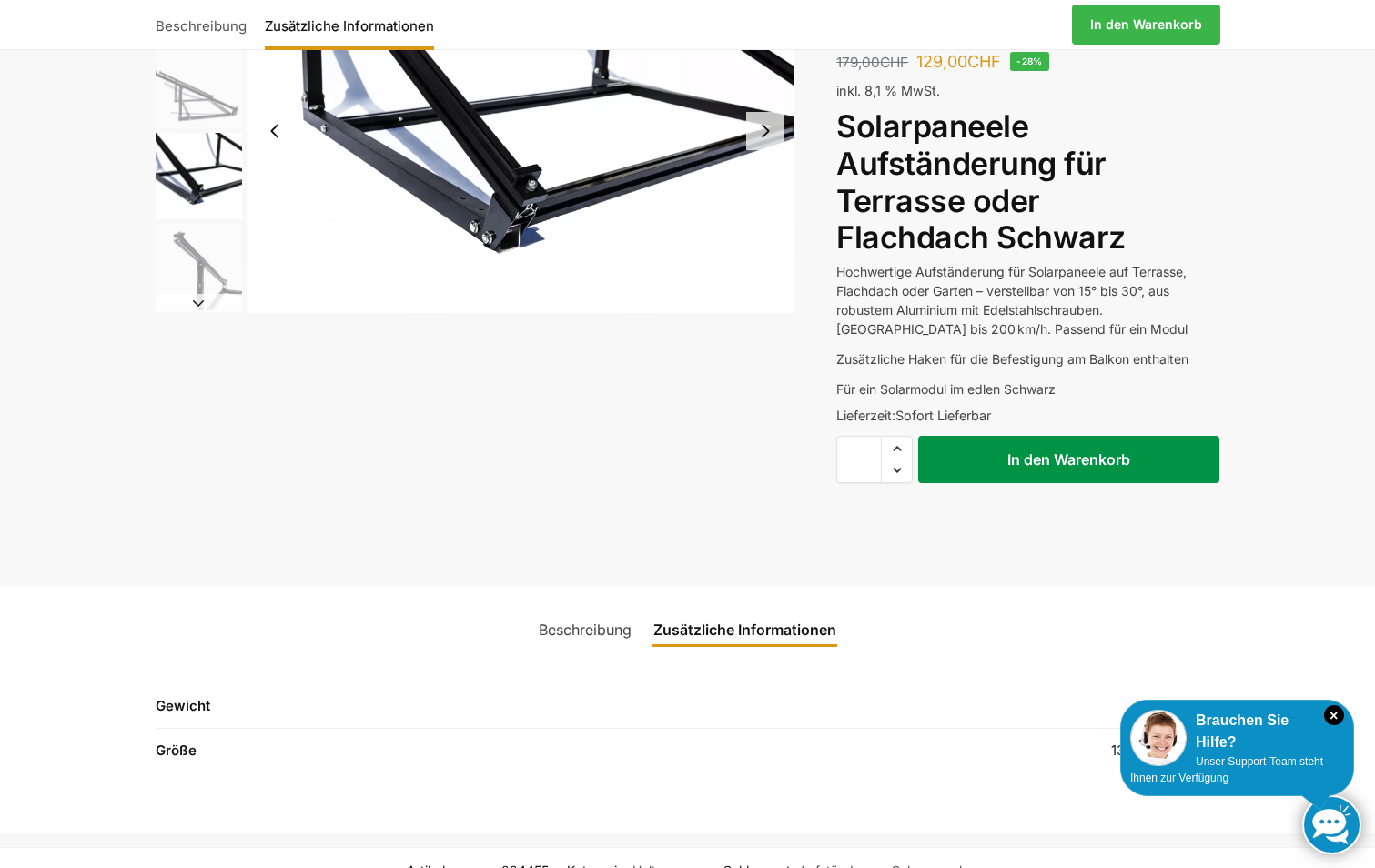
click at [1047, 459] on button "In den Warenkorb" at bounding box center [1070, 459] width 302 height 47
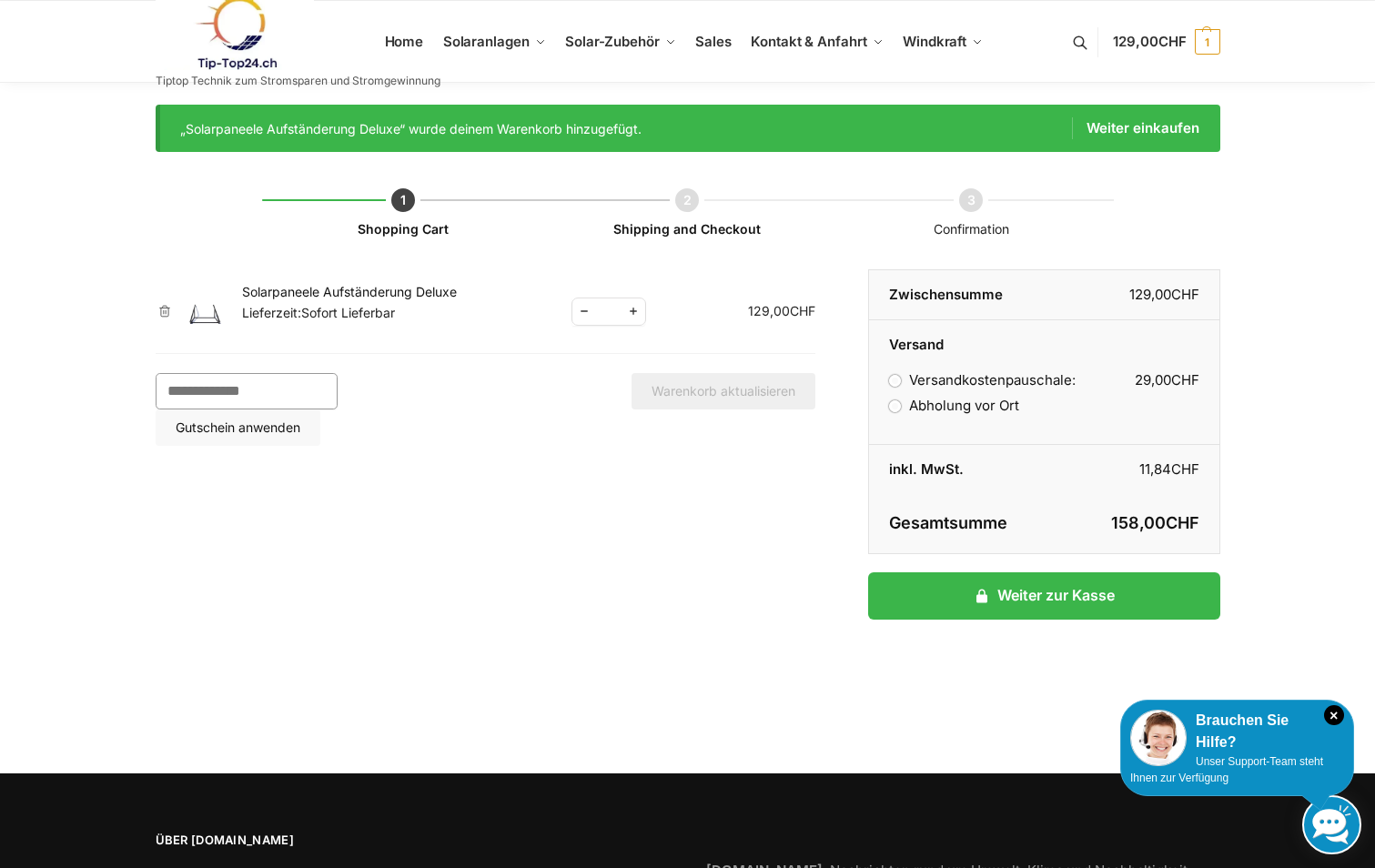
click at [193, 391] on input "Gutschein:" at bounding box center [246, 392] width 182 height 37
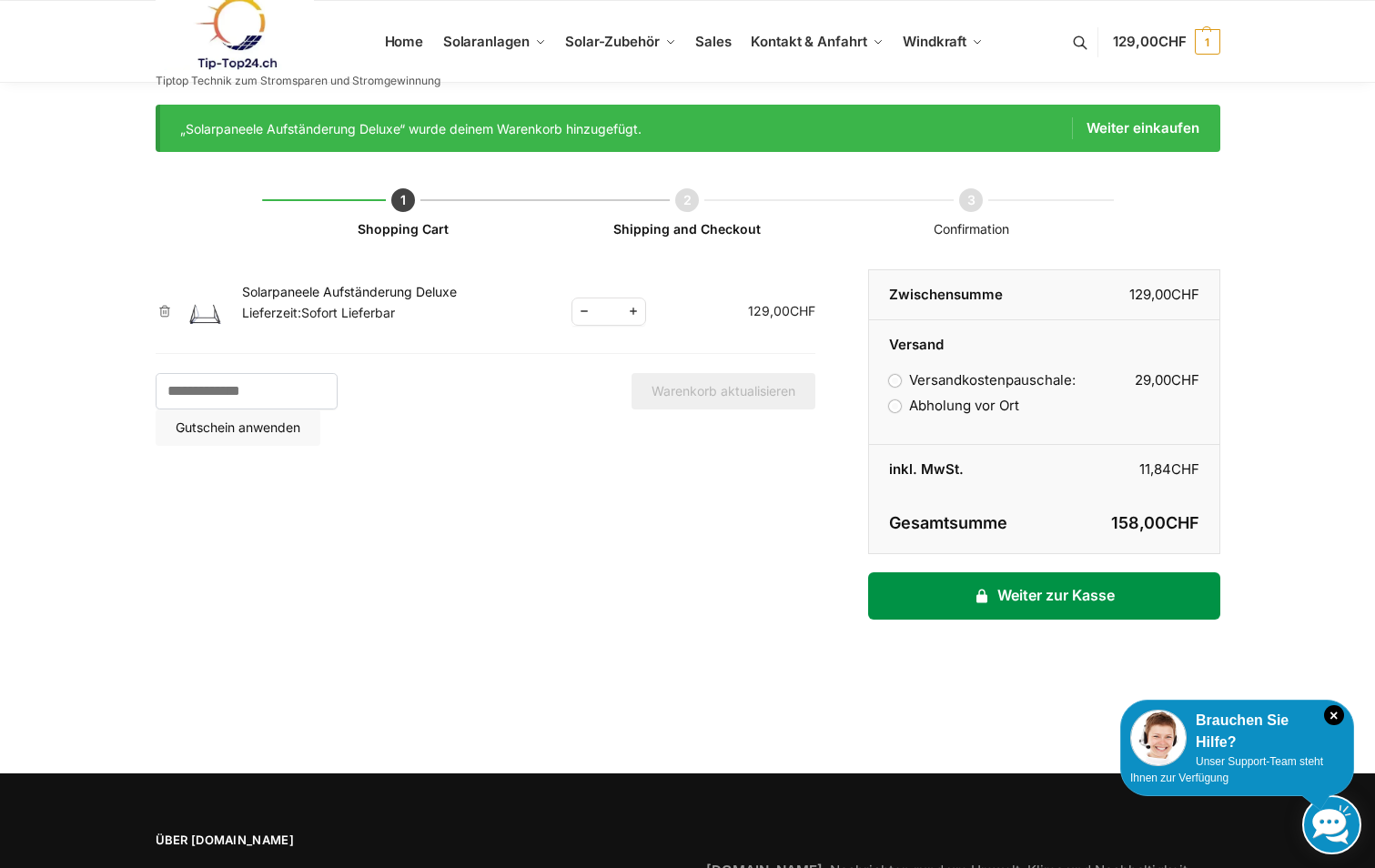
click at [1034, 588] on link "Weiter zur Kasse" at bounding box center [1044, 595] width 351 height 47
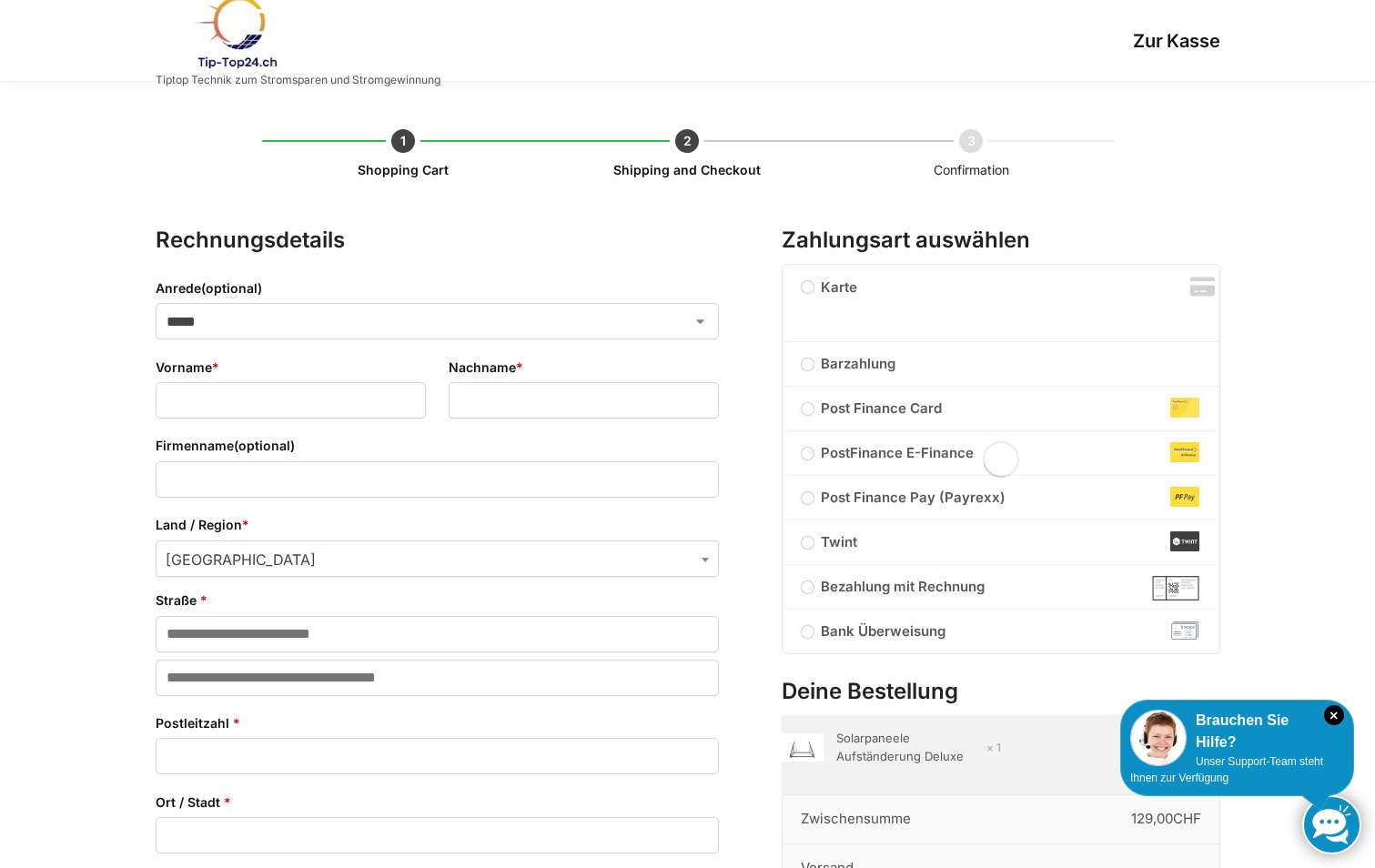
select select "**"
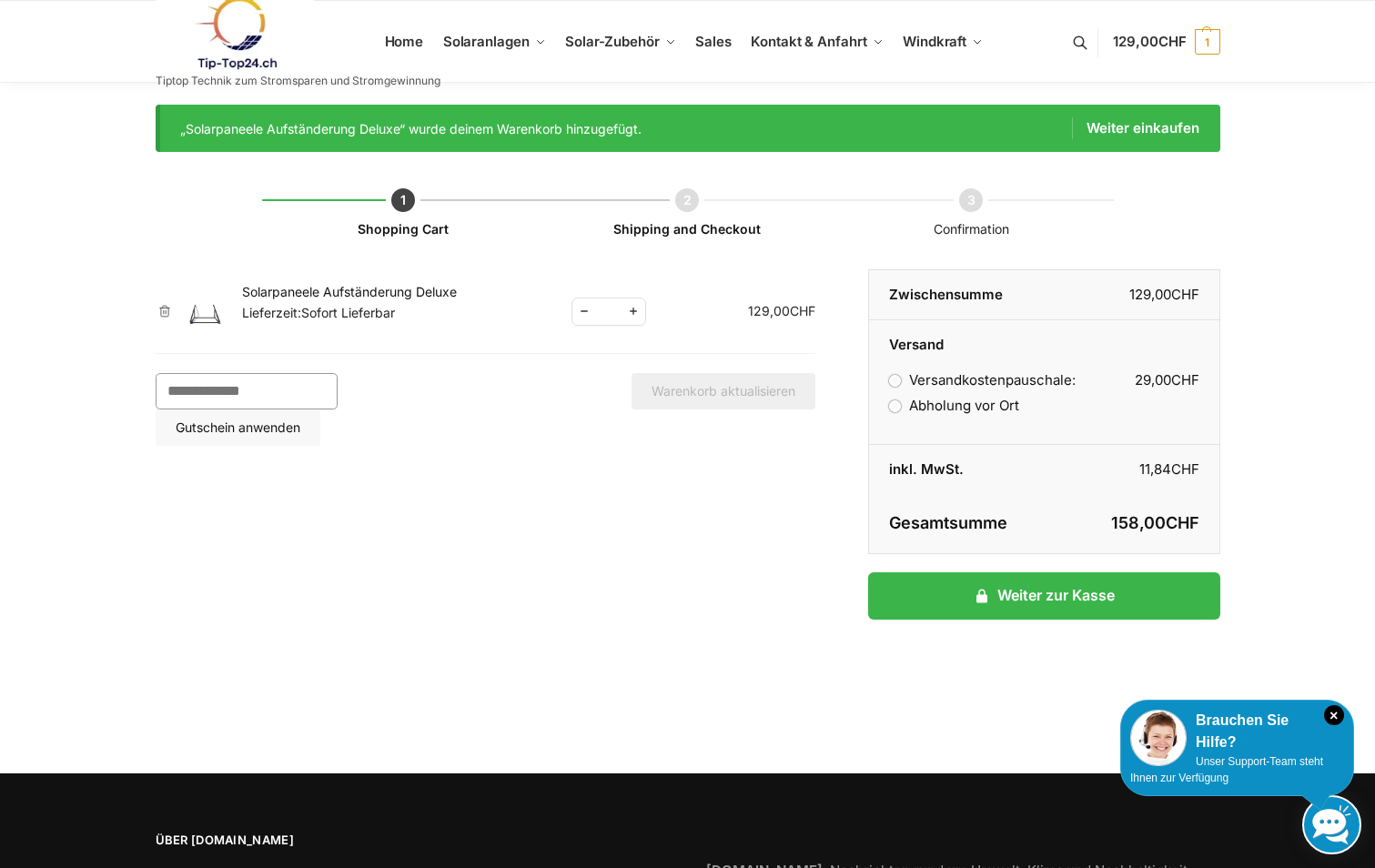
click at [235, 393] on input "Gutschein:" at bounding box center [246, 392] width 182 height 37
type input "********"
click at [320, 409] on button "Gutschein anwenden" at bounding box center [237, 428] width 165 height 37
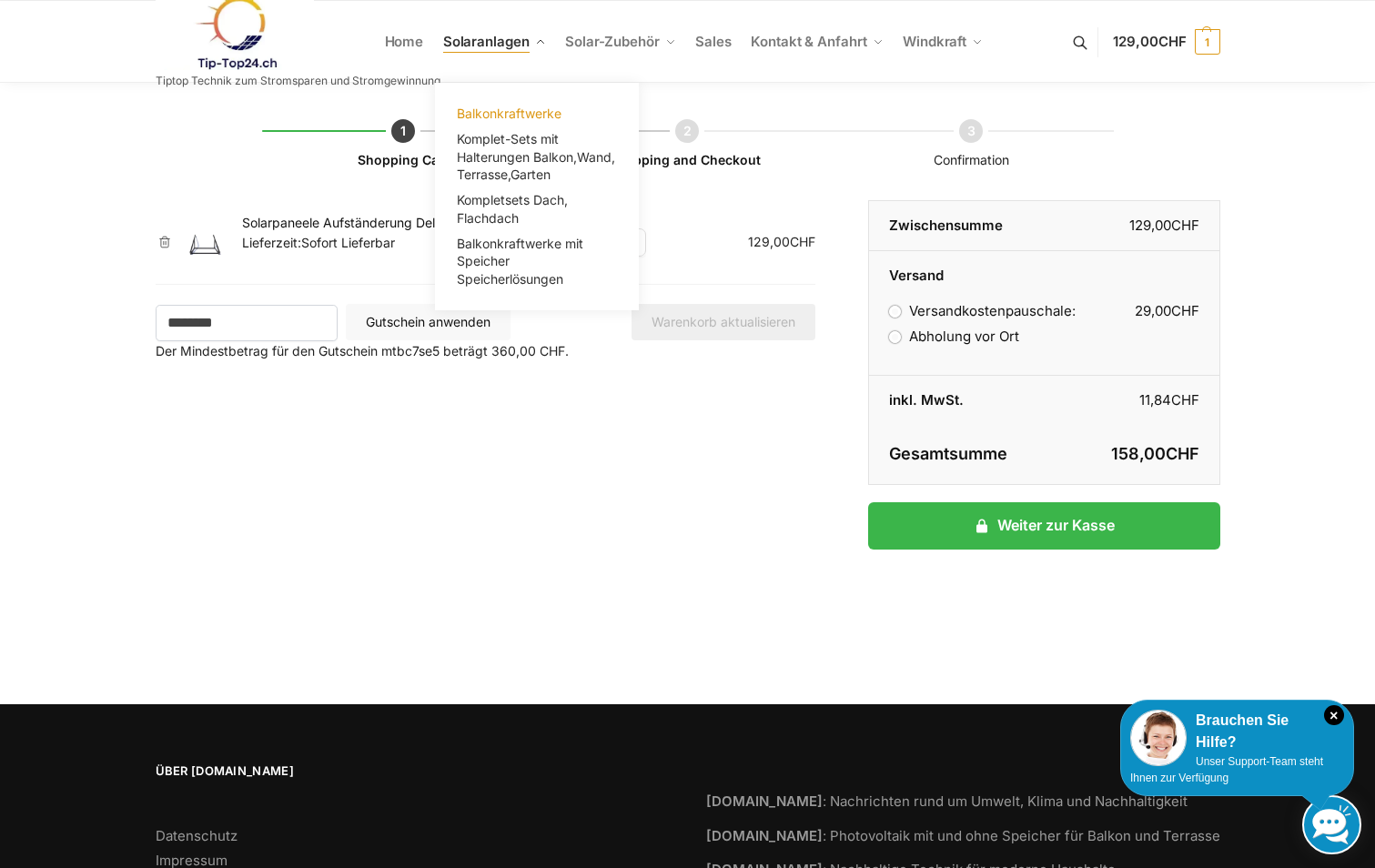
click at [517, 110] on span "Balkonkraftwerke" at bounding box center [510, 113] width 105 height 16
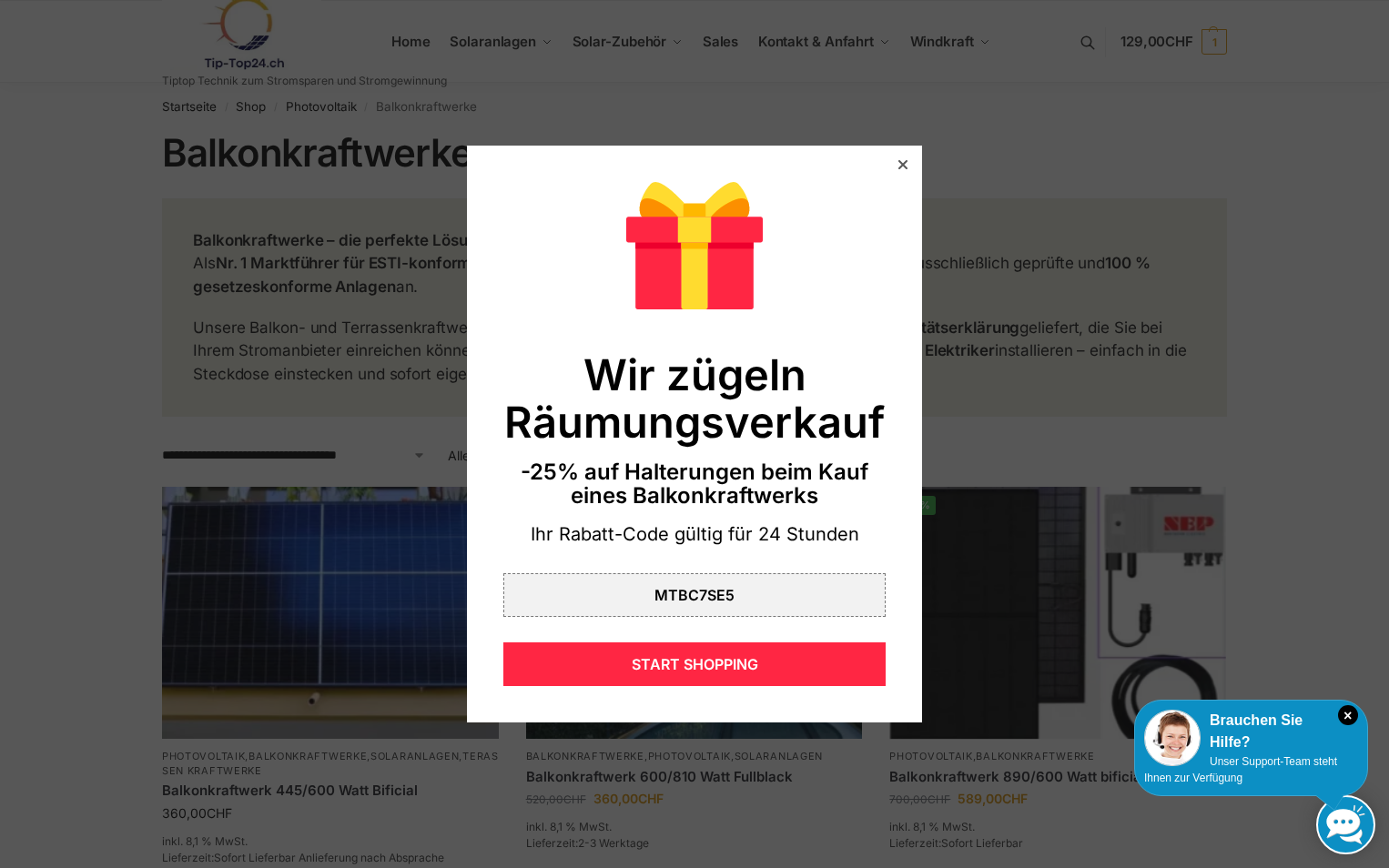
click at [899, 166] on icon at bounding box center [903, 165] width 9 height 9
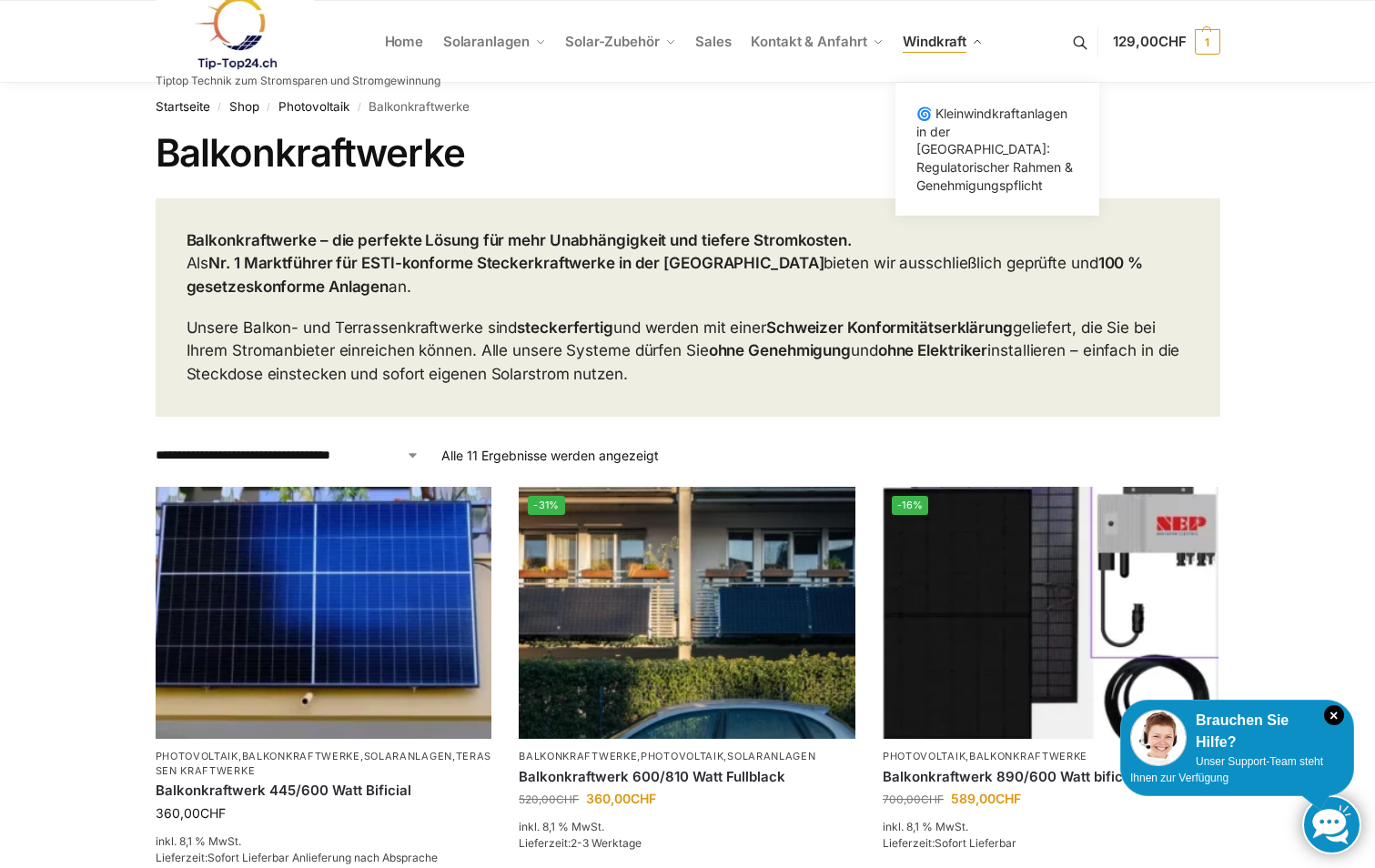
click at [943, 40] on span "Windkraft" at bounding box center [934, 41] width 63 height 17
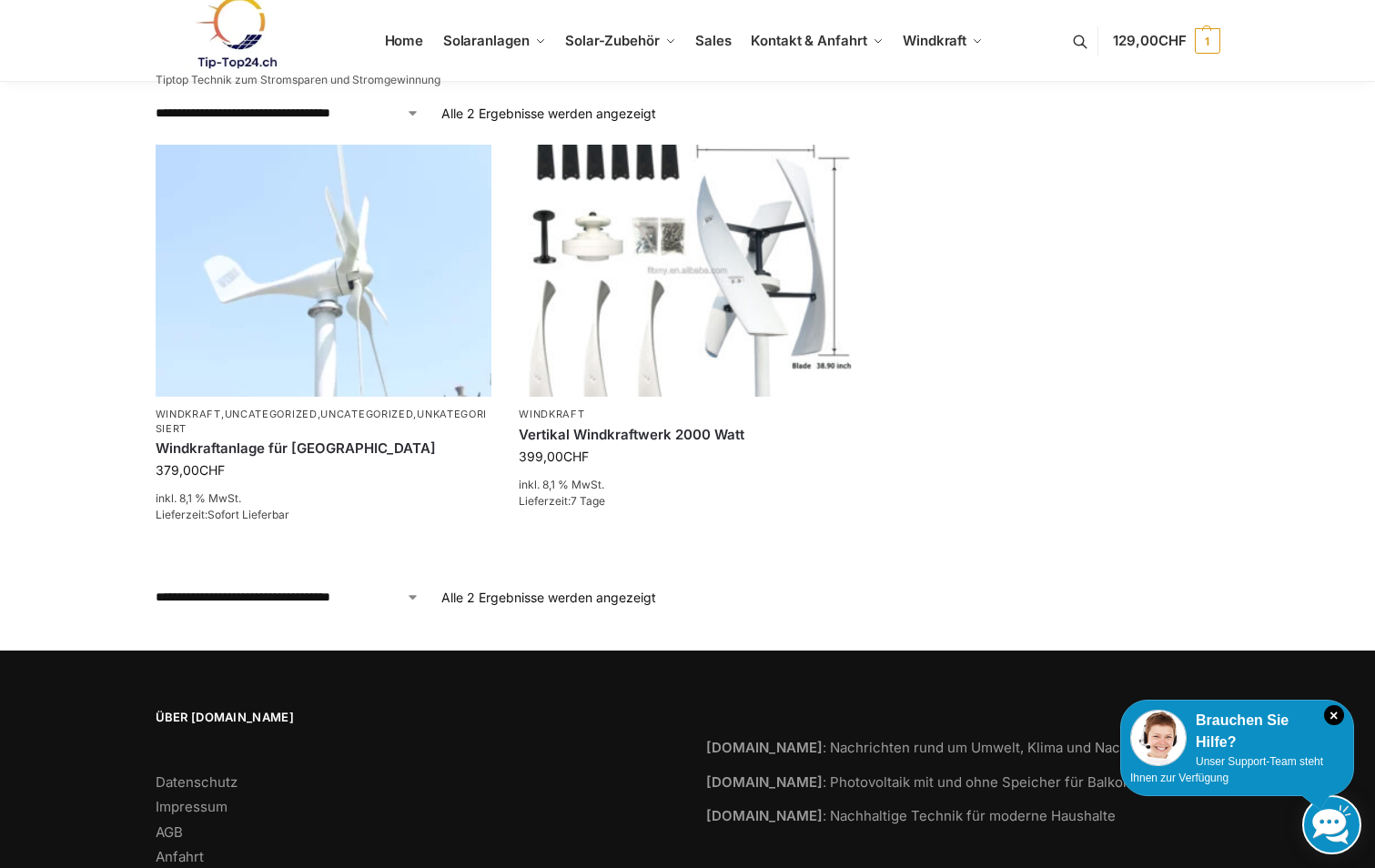
scroll to position [537, 0]
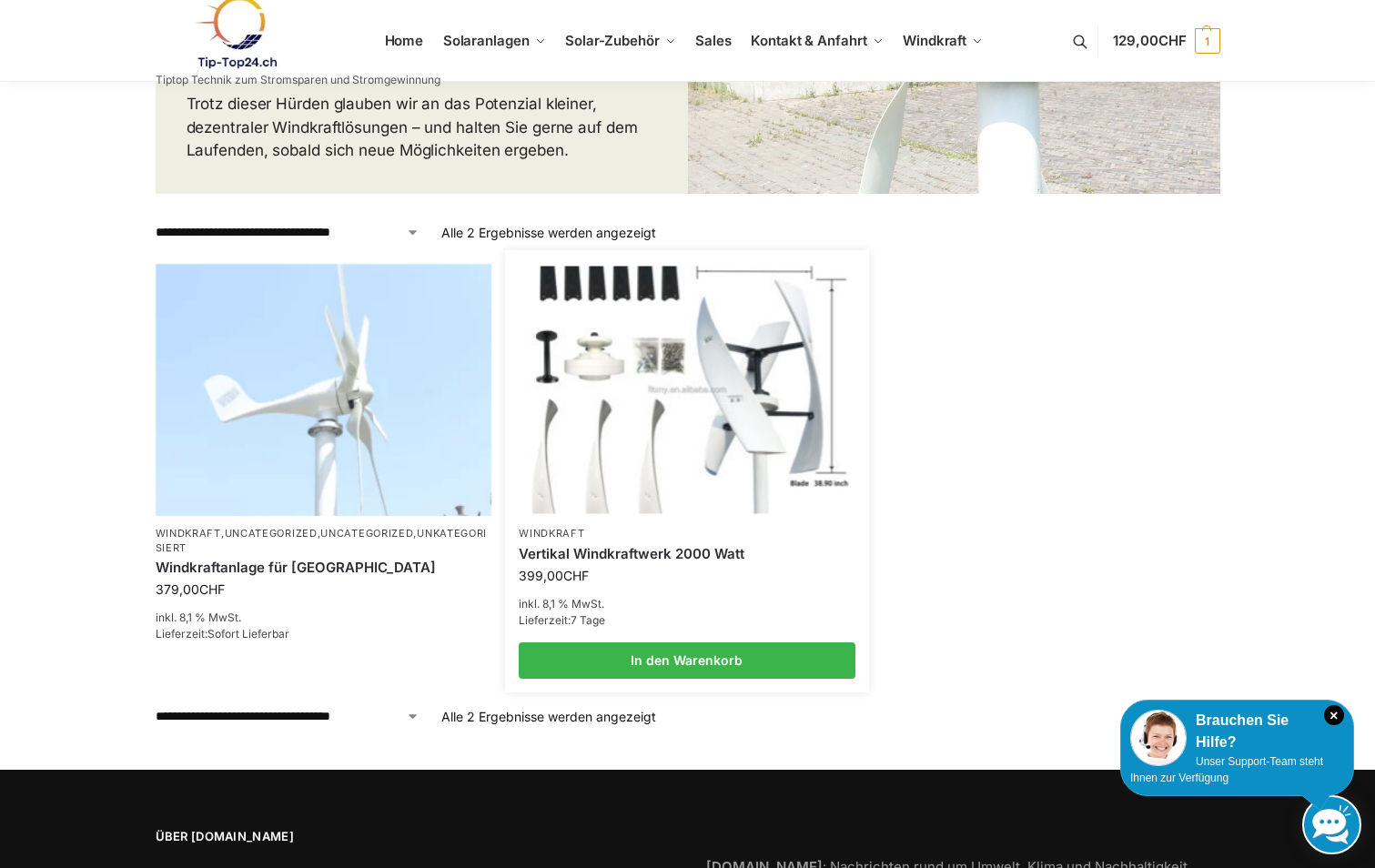
click at [813, 349] on img at bounding box center [686, 389] width 330 height 247
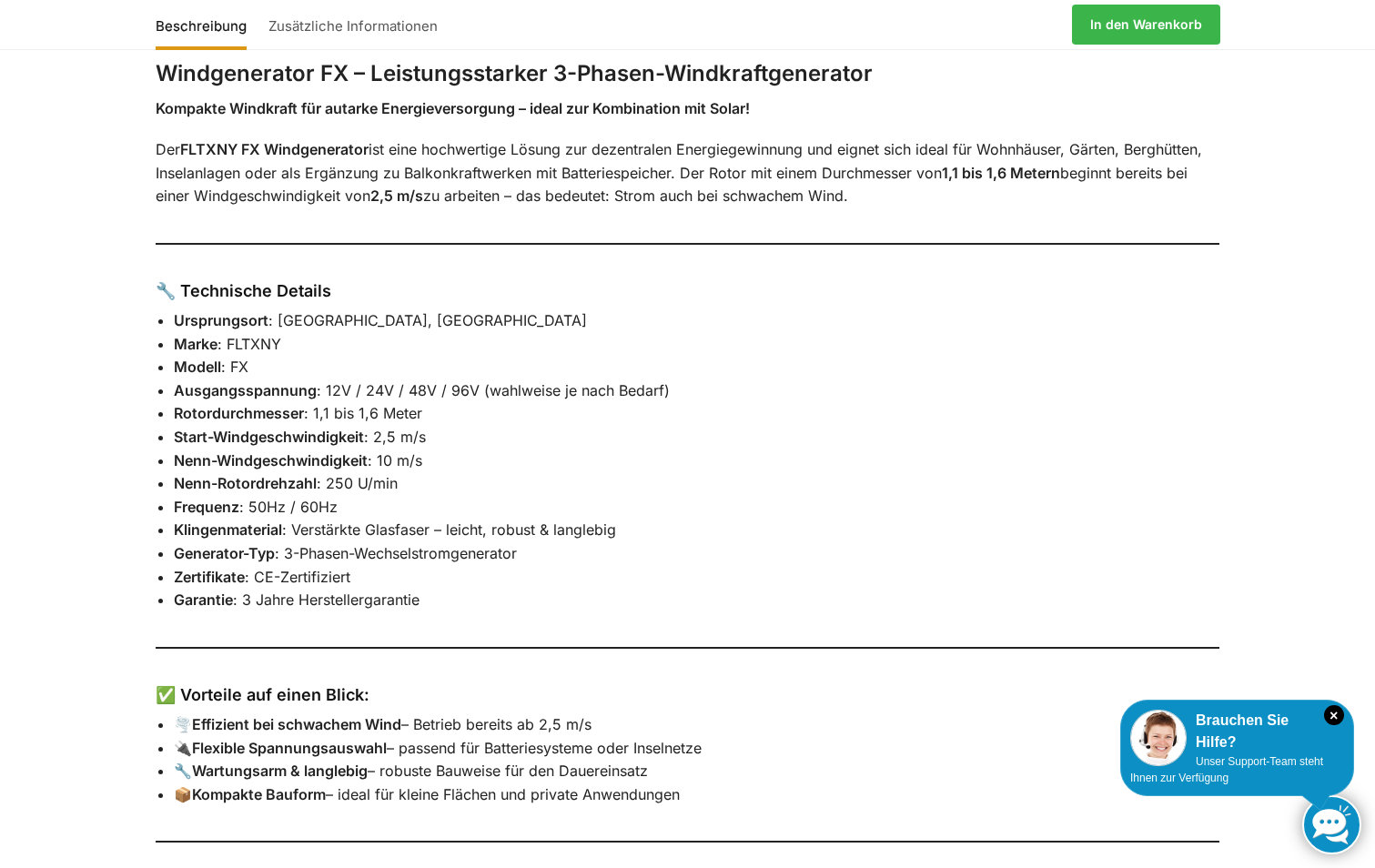
scroll to position [455, 0]
